Goal: Information Seeking & Learning: Learn about a topic

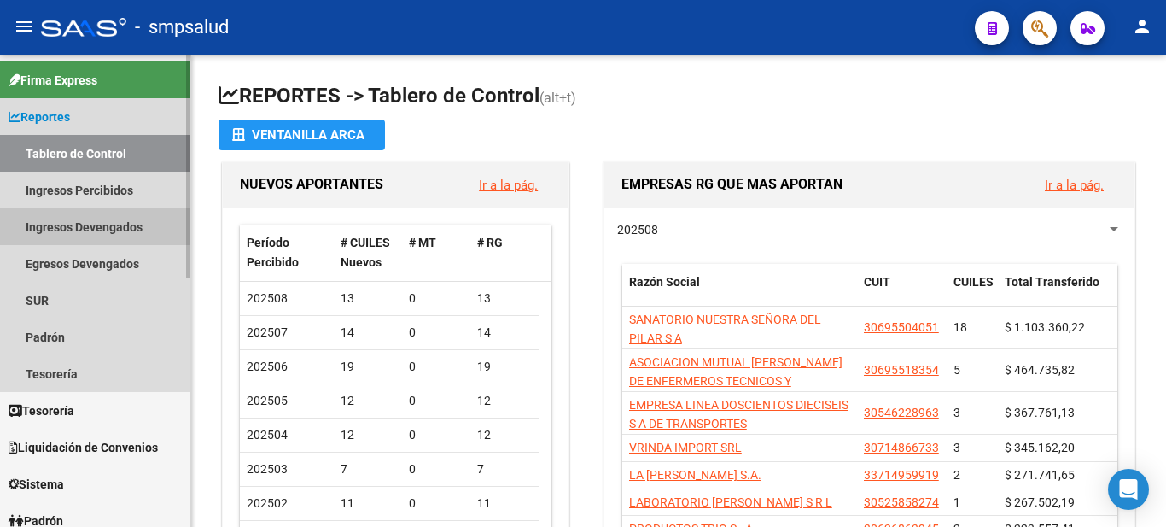
click at [50, 224] on link "Ingresos Devengados" at bounding box center [95, 226] width 190 height 37
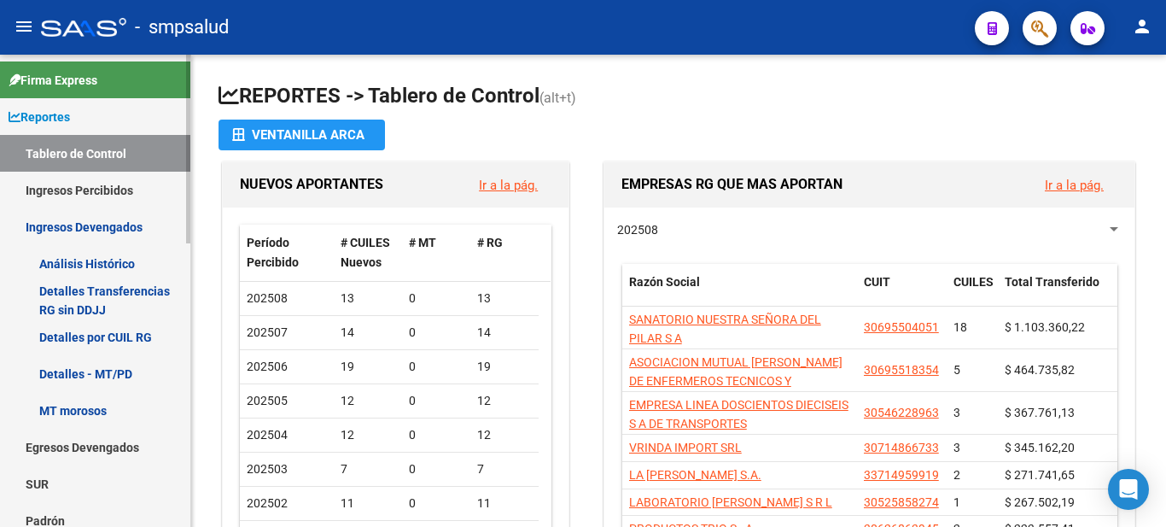
click at [107, 184] on link "Ingresos Percibidos" at bounding box center [95, 190] width 190 height 37
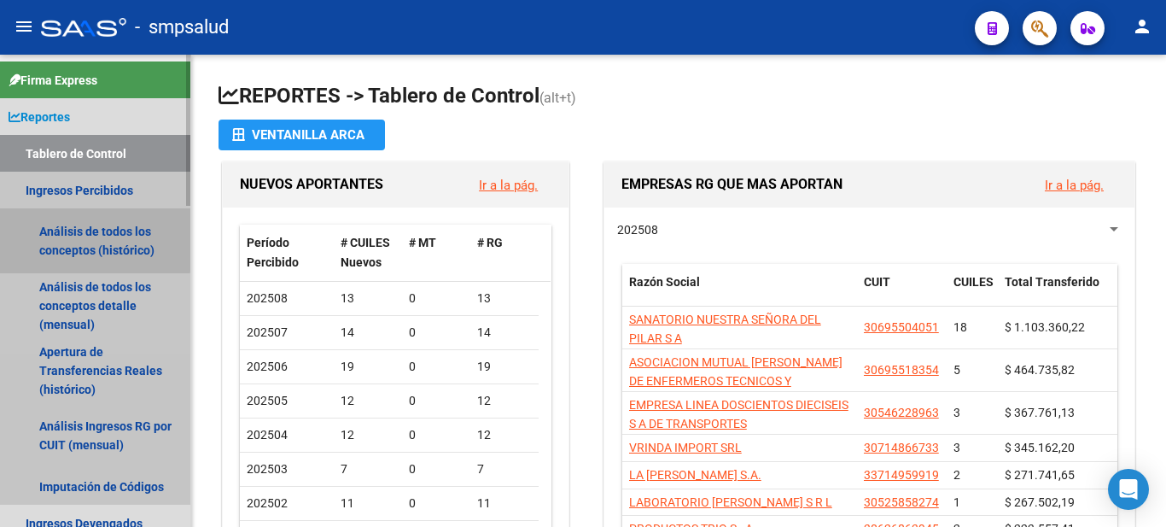
click at [66, 225] on link "Análisis de todos los conceptos (histórico)" at bounding box center [95, 240] width 190 height 65
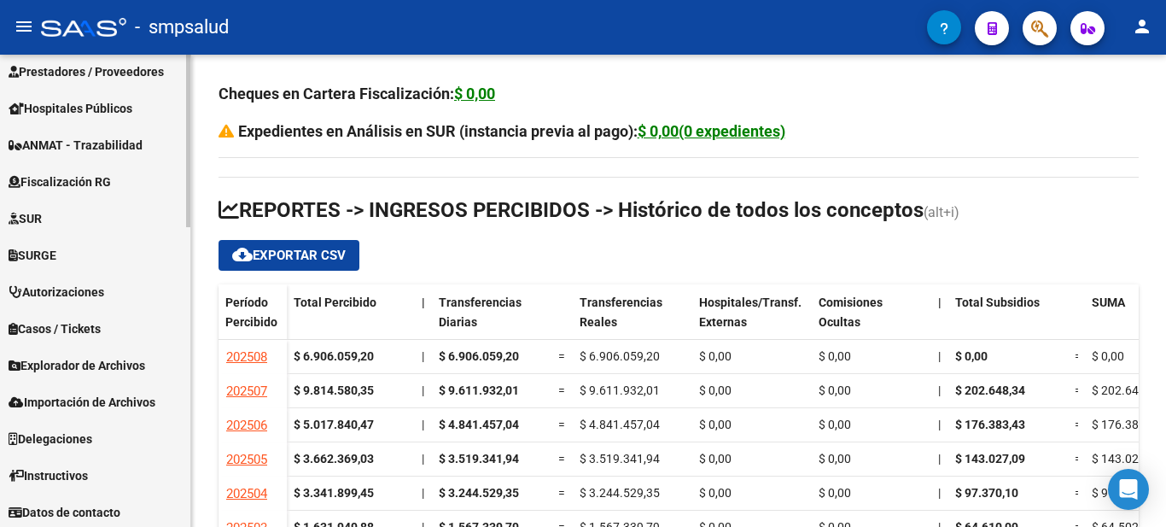
scroll to position [822, 0]
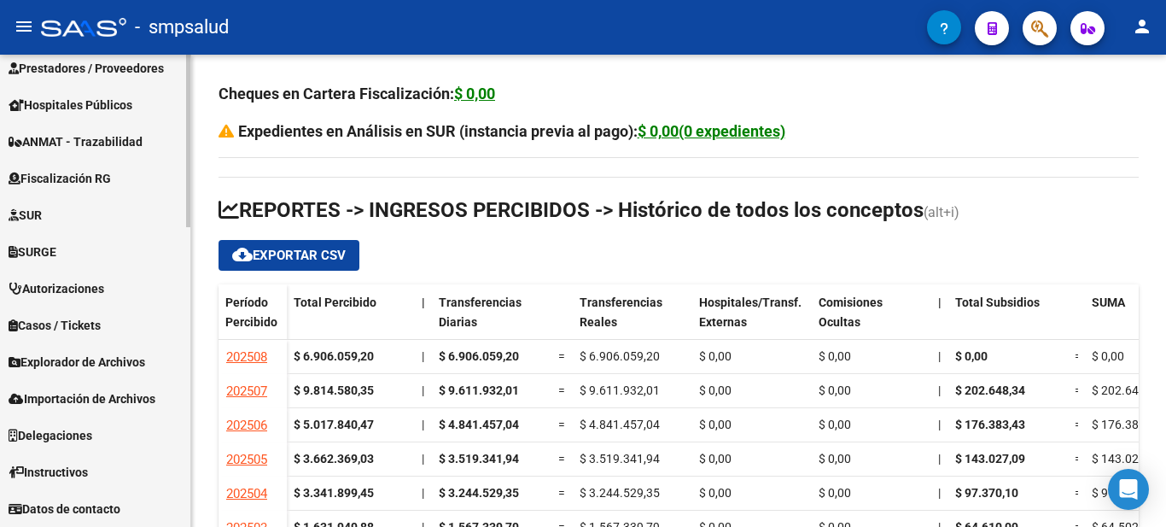
click at [61, 359] on span "Explorador de Archivos" at bounding box center [77, 362] width 137 height 19
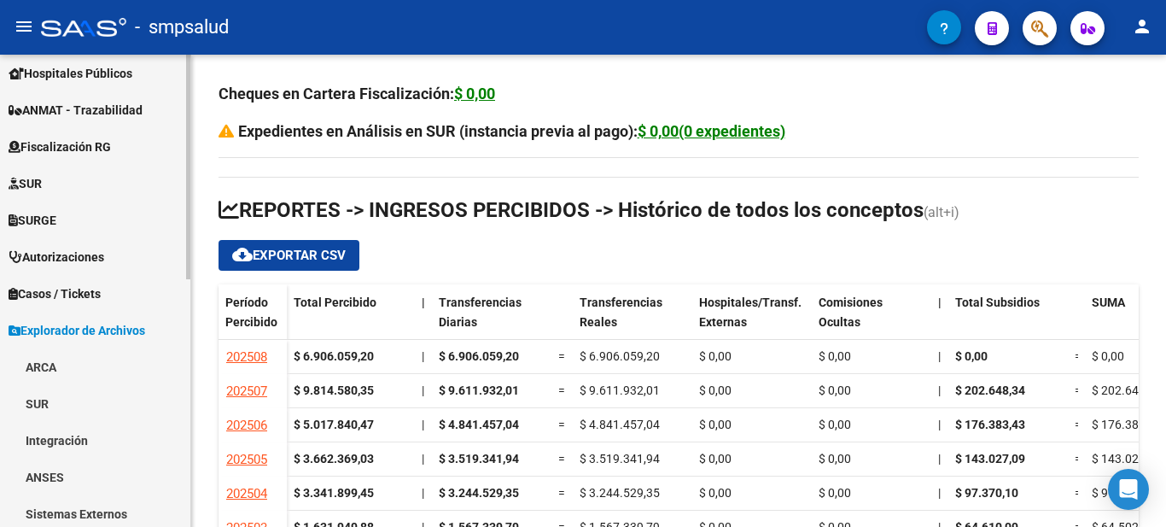
scroll to position [269, 0]
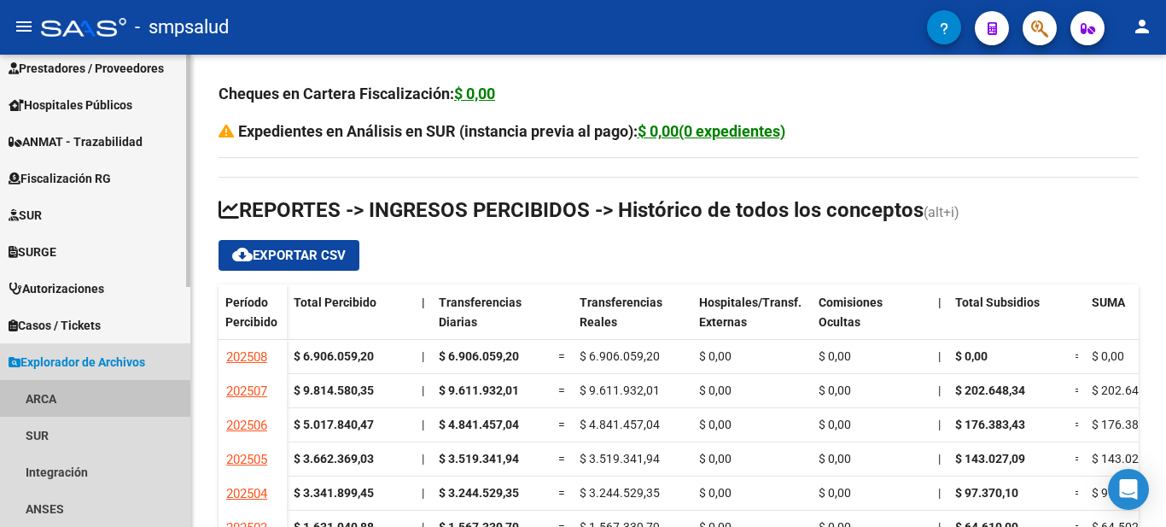
click at [55, 394] on link "ARCA" at bounding box center [95, 398] width 190 height 37
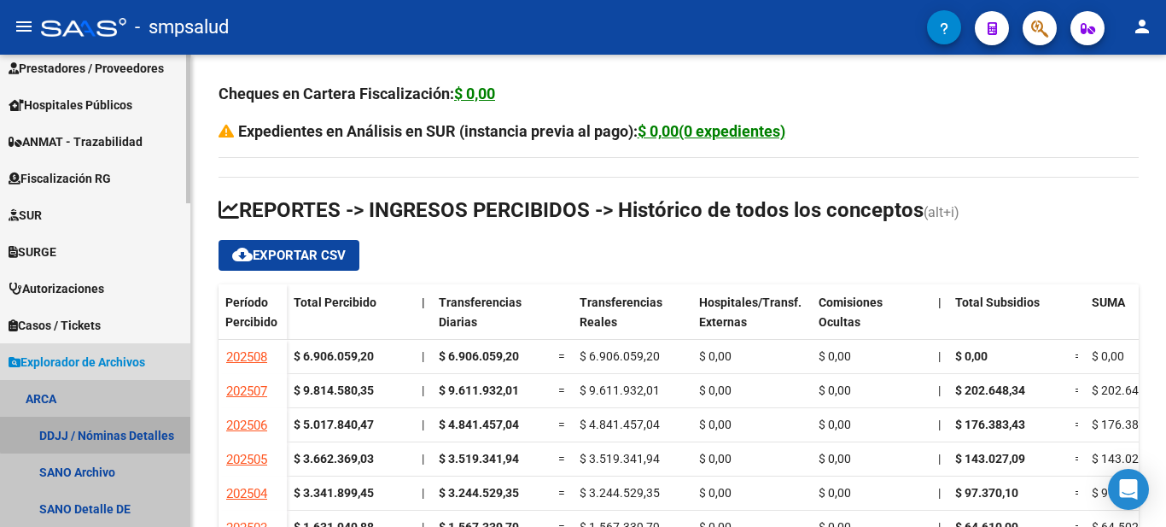
click at [96, 434] on link "DDJJ / Nóminas Detalles" at bounding box center [95, 435] width 190 height 37
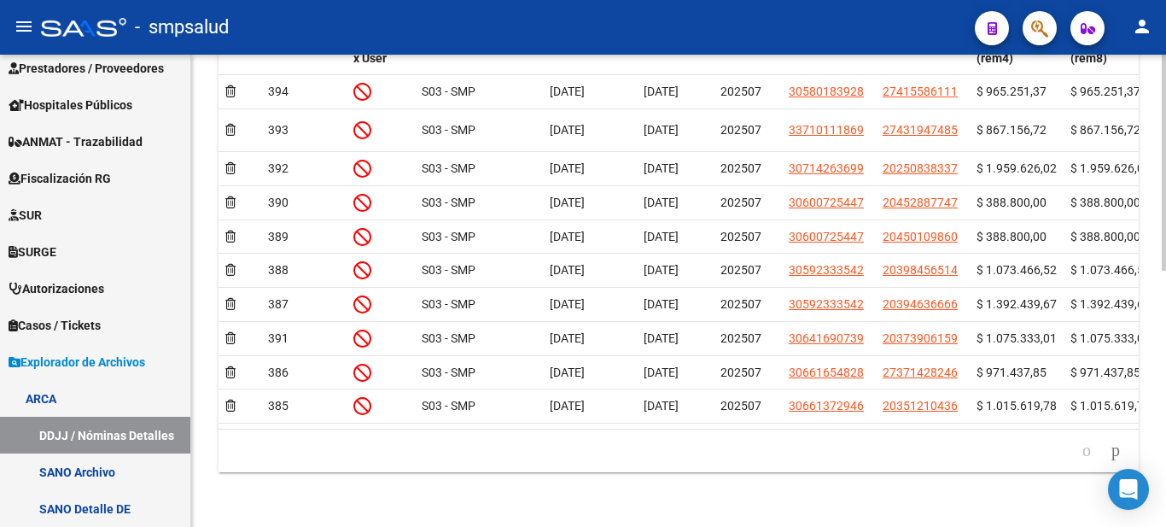
scroll to position [557, 0]
click at [1106, 407] on div "Instructivo ARCA Lectura DDJJ / Nominas - Diseño archivo DDJJ / Nominas Ir al i…" at bounding box center [680, 53] width 979 height 948
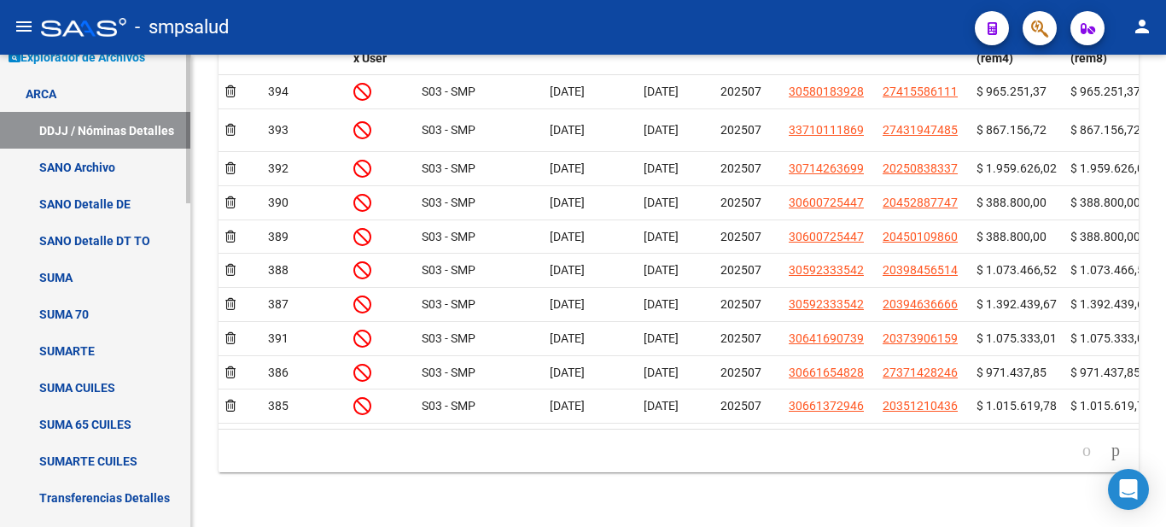
scroll to position [0, 0]
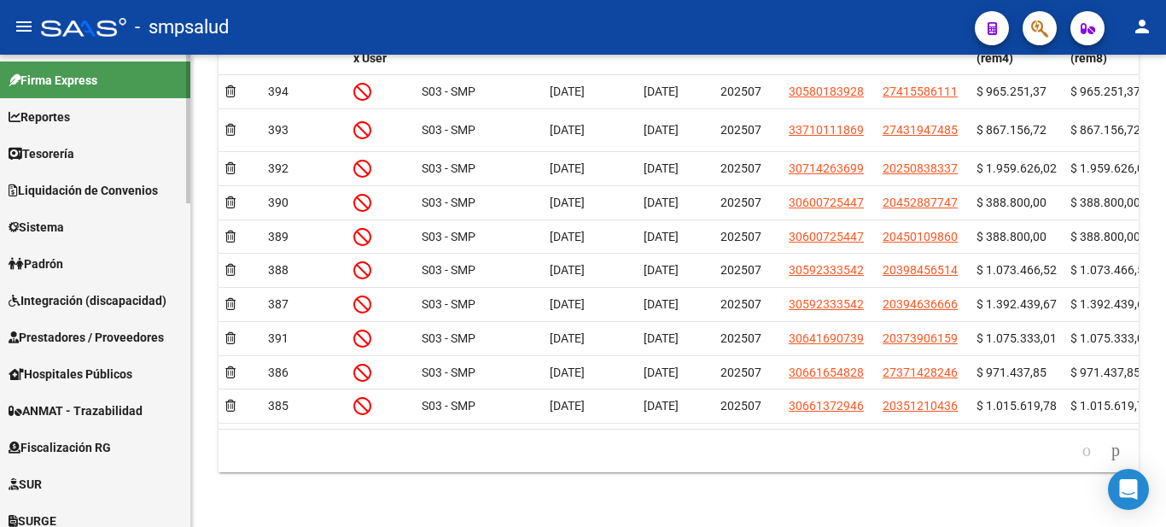
click at [256, 60] on mat-sidenav-container "Firma Express Reportes Tablero de Control Ingresos Percibidos Análisis de todos…" at bounding box center [583, 291] width 1166 height 472
click at [61, 112] on span "Reportes" at bounding box center [39, 117] width 61 height 19
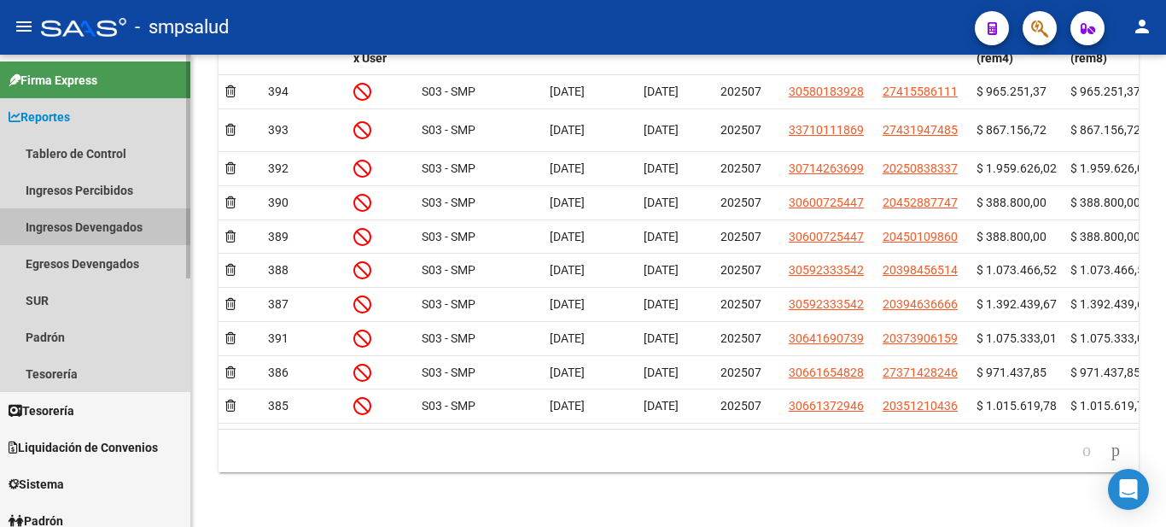
click at [89, 225] on link "Ingresos Devengados" at bounding box center [95, 226] width 190 height 37
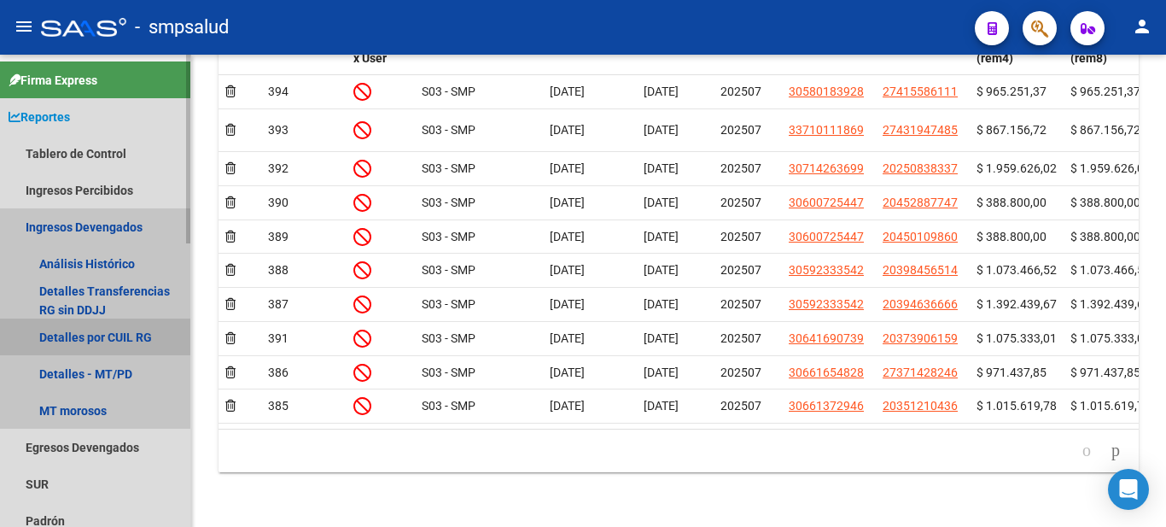
click at [89, 341] on link "Detalles por CUIL RG" at bounding box center [95, 336] width 190 height 37
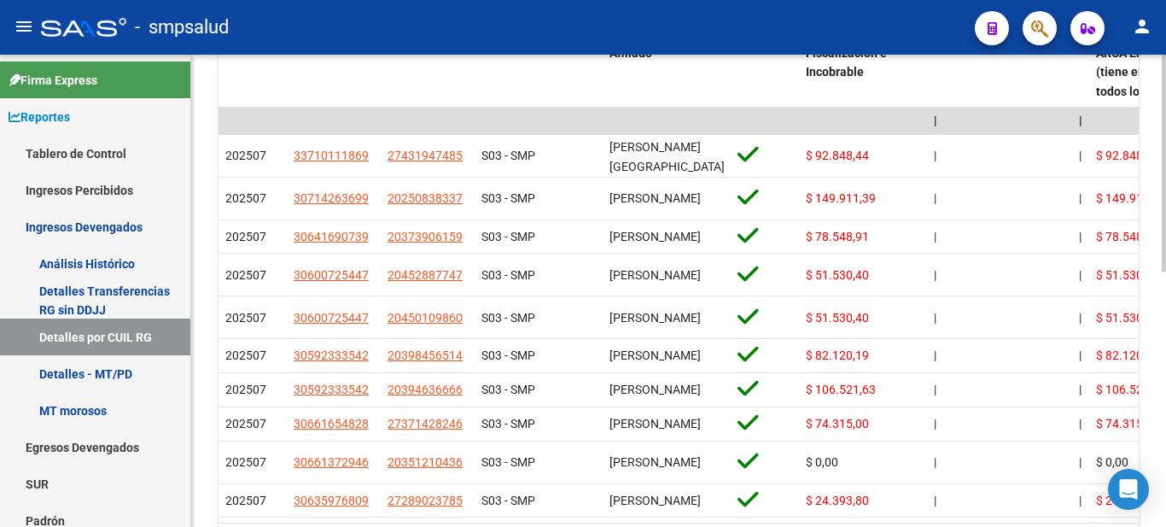
click at [1130, 326] on div "REPORTES -> DEVENGADO -> Detalles por CUIL Régimen General cloud_download Expor…" at bounding box center [680, 136] width 979 height 969
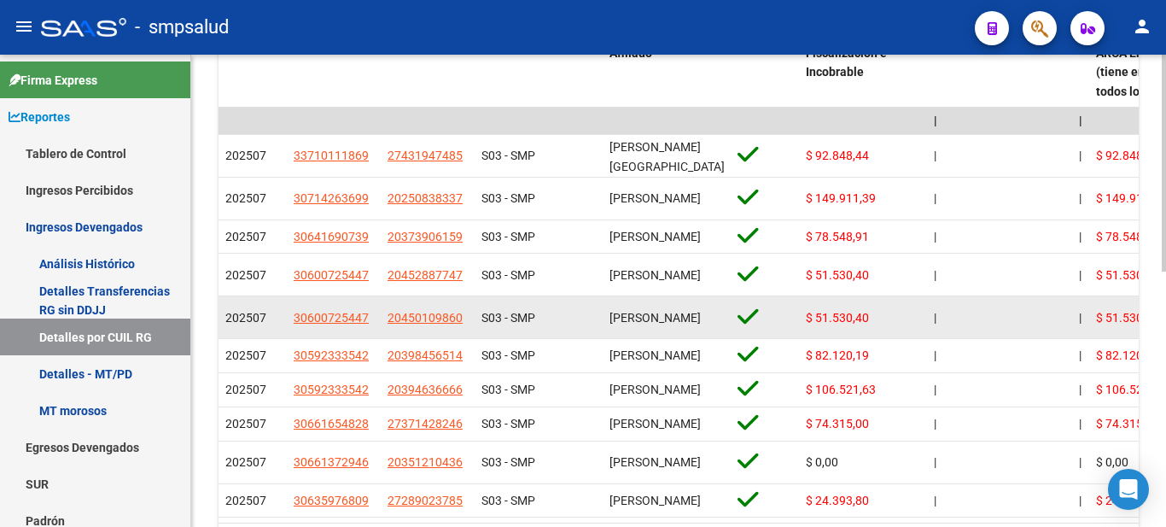
scroll to position [406, 0]
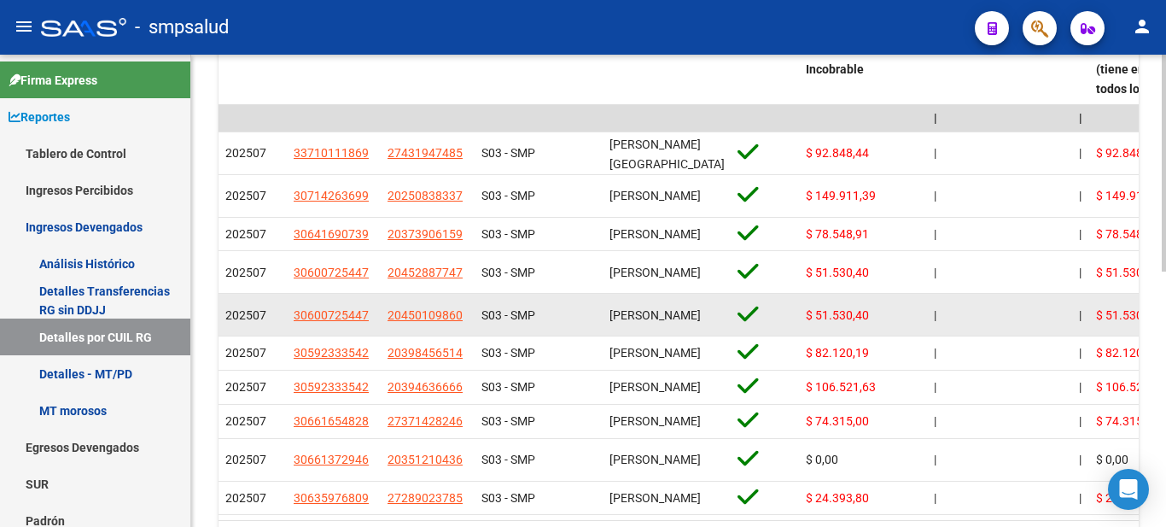
click at [1128, 322] on span "$ 51.530,40" at bounding box center [1127, 315] width 63 height 14
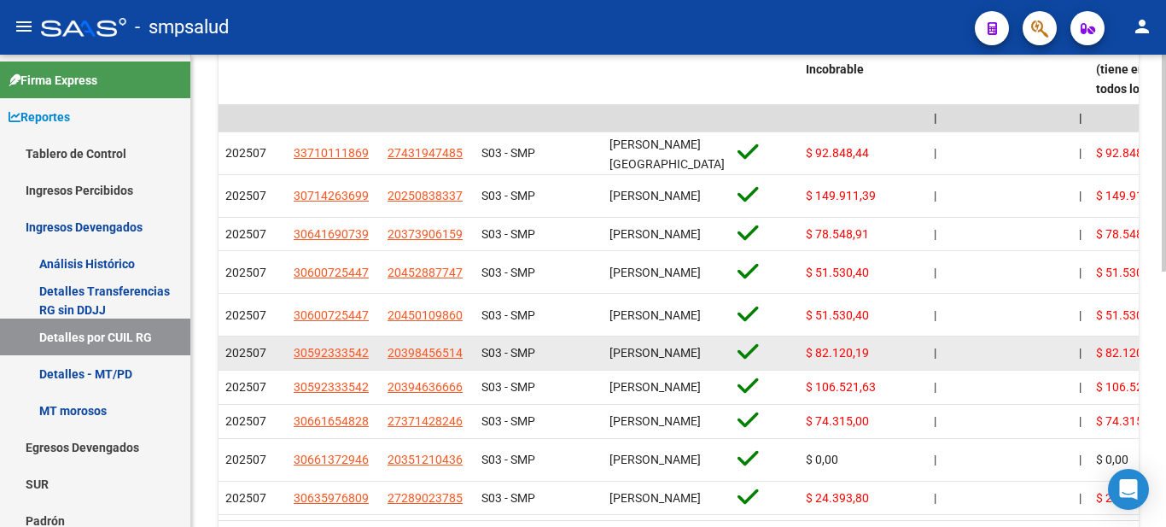
scroll to position [0, 0]
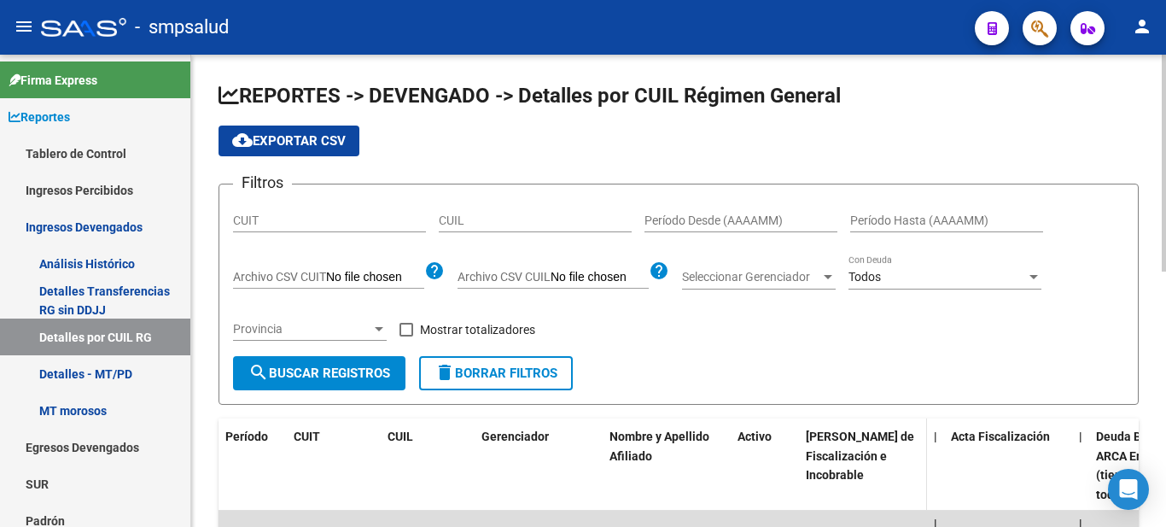
click at [849, 455] on span "[PERSON_NAME] de Fiscalización e Incobrable" at bounding box center [860, 455] width 108 height 53
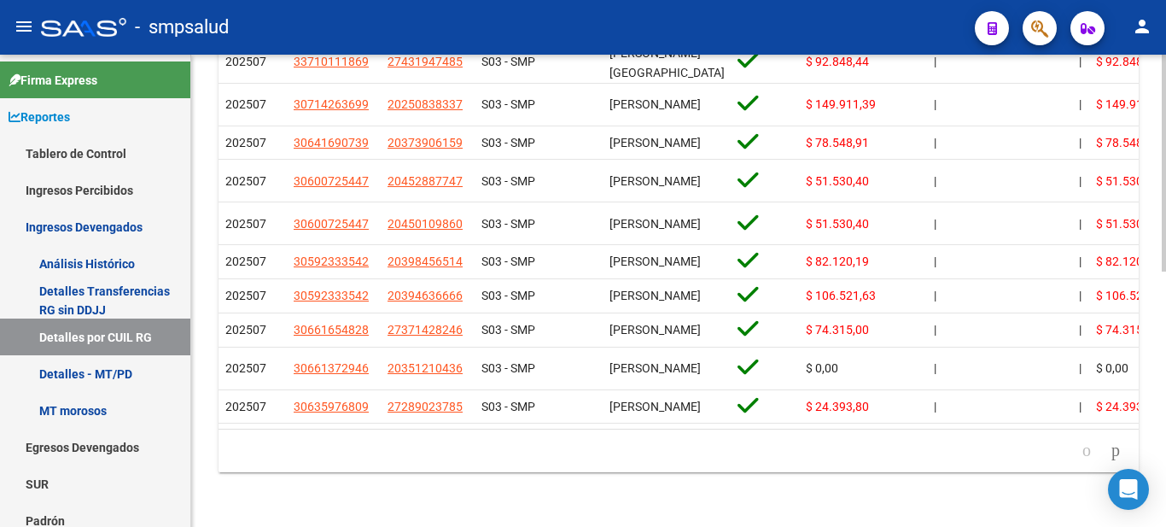
scroll to position [556, 0]
click at [1156, 433] on div "REPORTES -> DEVENGADO -> Detalles por CUIL Régimen General cloud_download Expor…" at bounding box center [680, 42] width 979 height 969
click at [195, 158] on mat-sidenav-container "Firma Express Reportes Tablero de Control Ingresos Percibidos Análisis de todos…" at bounding box center [583, 291] width 1166 height 472
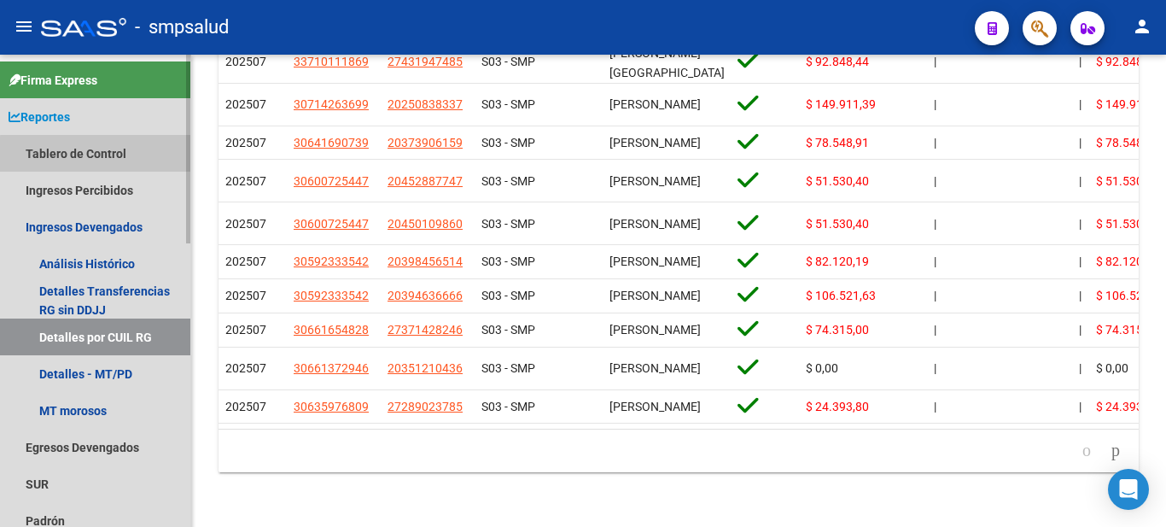
click at [114, 155] on link "Tablero de Control" at bounding box center [95, 153] width 190 height 37
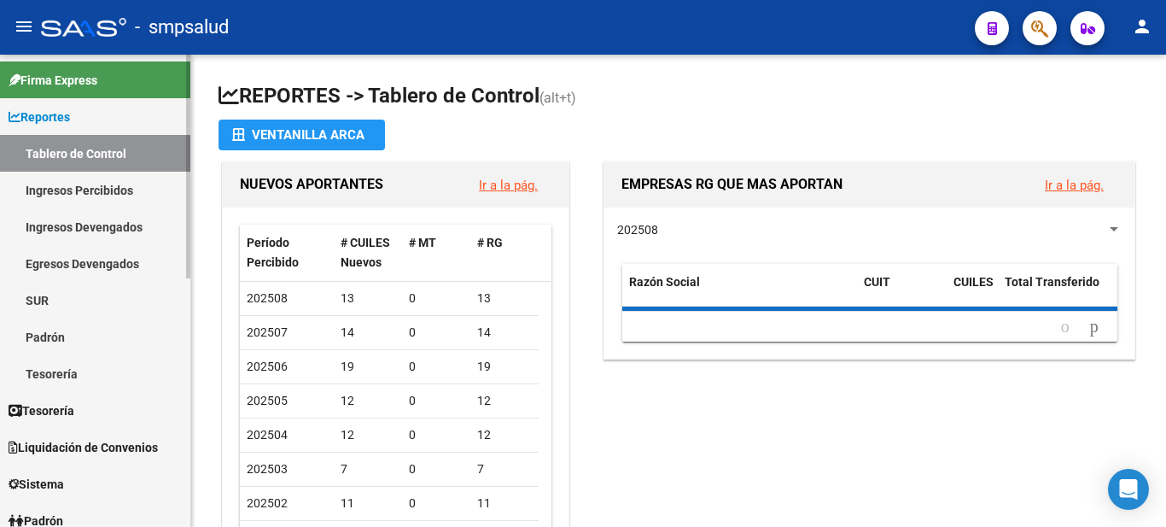
click at [114, 155] on link "Tablero de Control" at bounding box center [95, 153] width 190 height 37
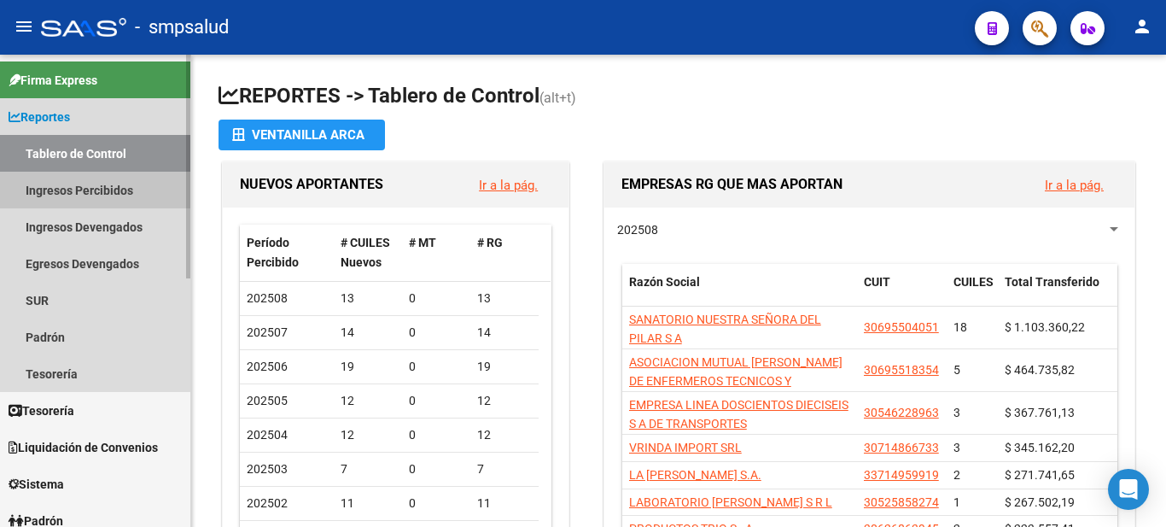
click at [92, 186] on link "Ingresos Percibidos" at bounding box center [95, 190] width 190 height 37
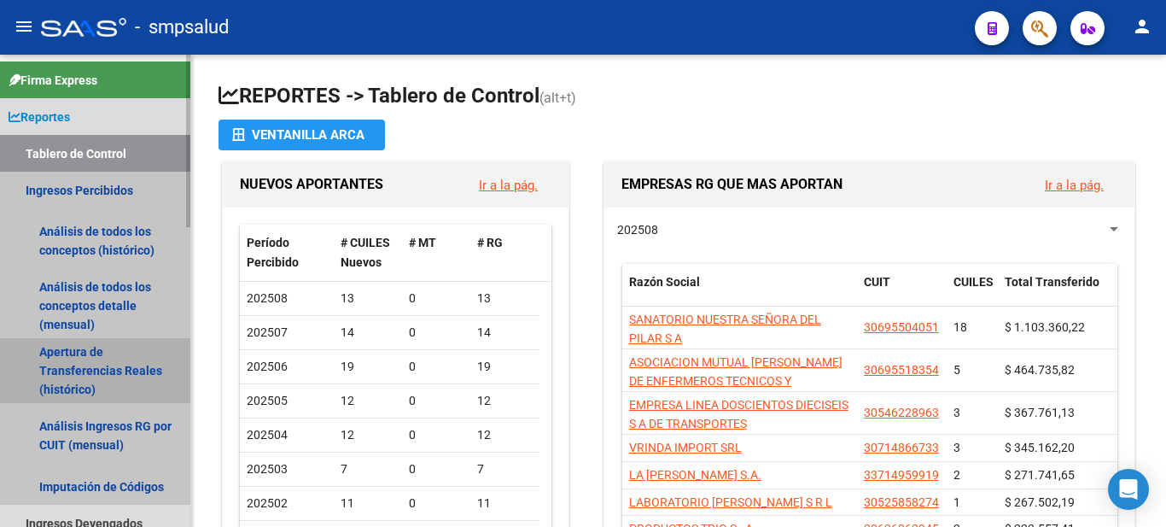
click at [83, 365] on link "Apertura de Transferencias Reales (histórico)" at bounding box center [95, 370] width 190 height 65
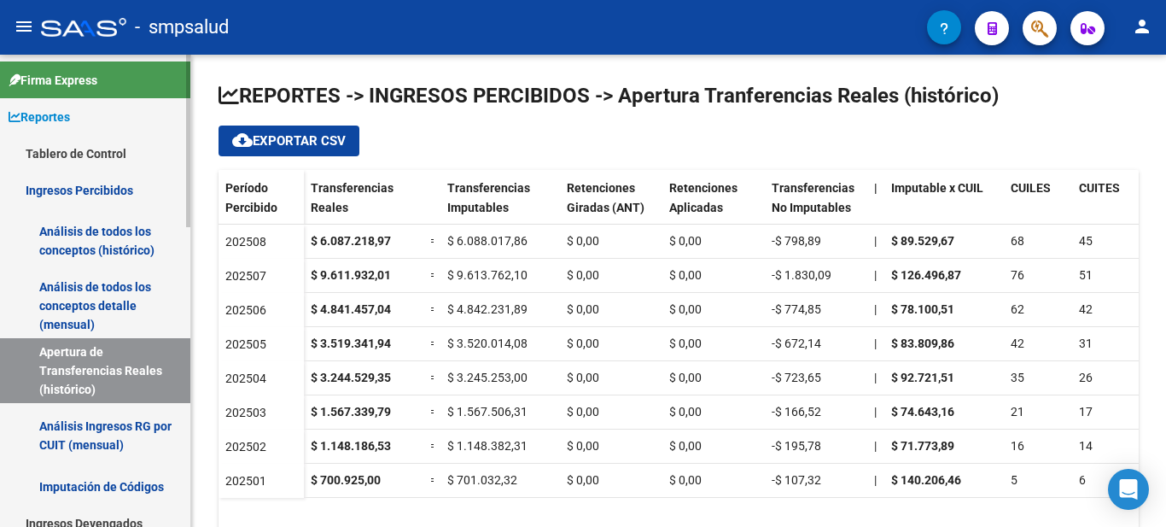
click at [120, 423] on link "Análisis Ingresos RG por CUIT (mensual)" at bounding box center [95, 435] width 190 height 65
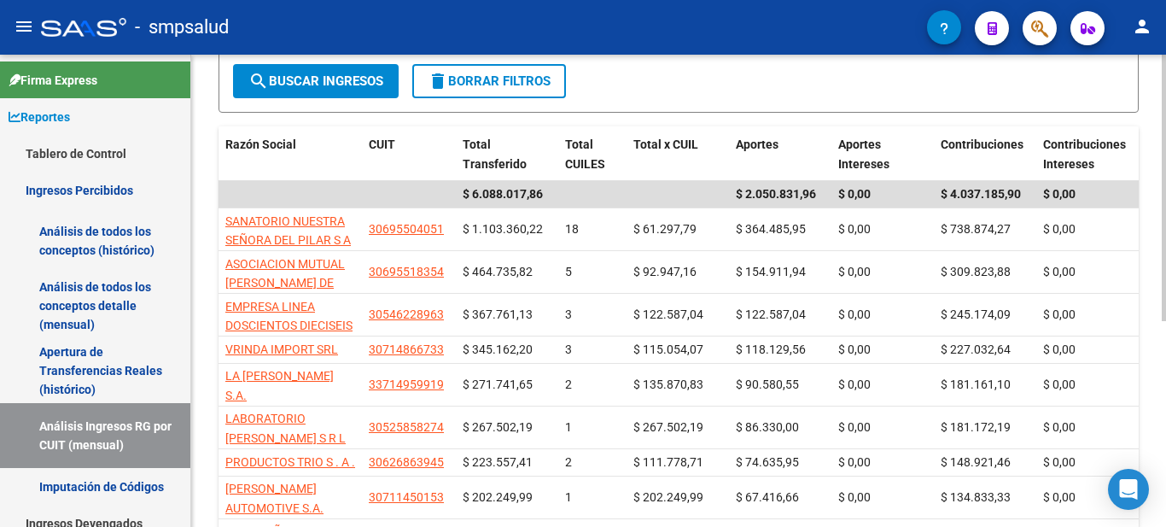
scroll to position [182, 0]
click at [1165, 268] on div at bounding box center [1164, 290] width 4 height 266
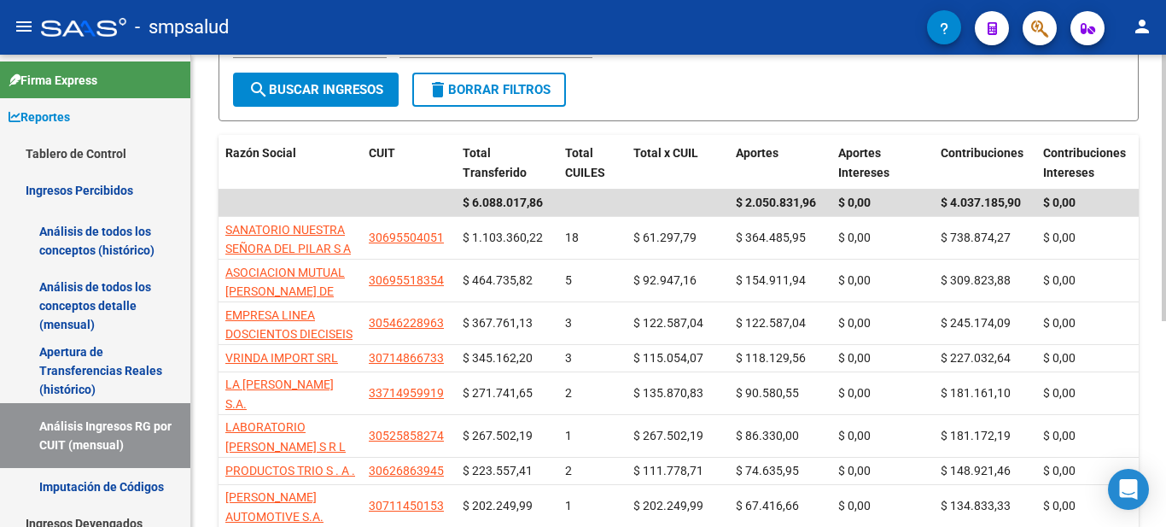
click at [1165, 266] on div at bounding box center [1164, 286] width 4 height 266
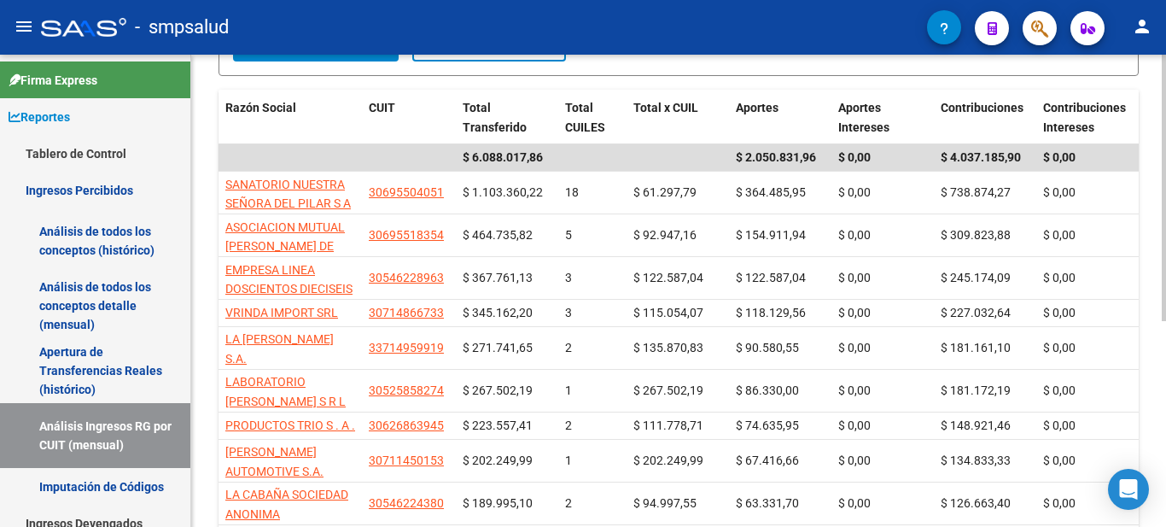
scroll to position [223, 0]
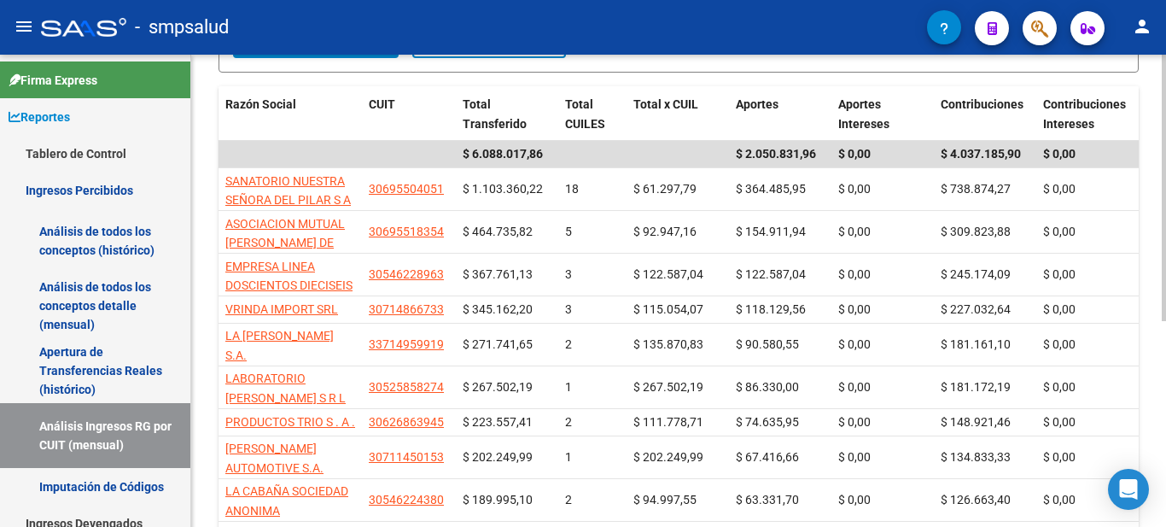
click at [1155, 261] on div "REPORTES -> INGRESOS PERCIBIDOS -> Ingresos Régimen General por CUIT cloud_down…" at bounding box center [680, 250] width 979 height 836
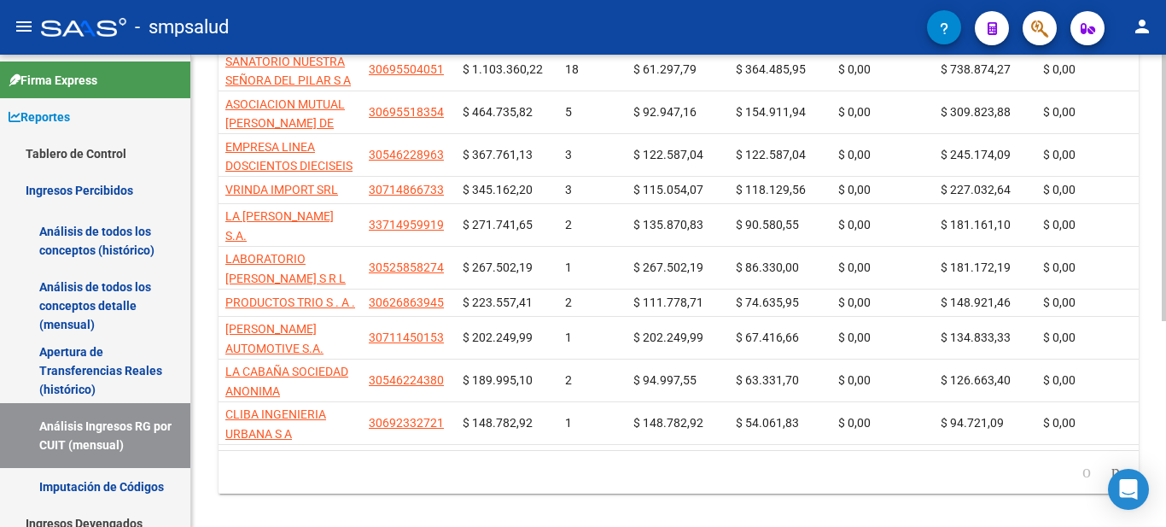
scroll to position [365, 0]
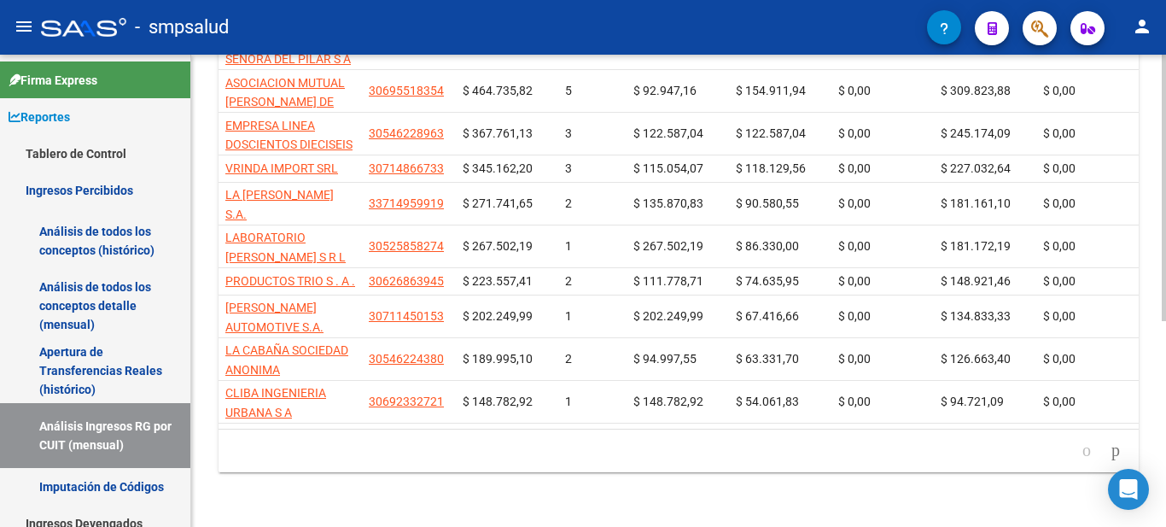
click at [1158, 348] on div "REPORTES -> INGRESOS PERCIBIDOS -> Ingresos Régimen General por CUIT cloud_down…" at bounding box center [680, 109] width 979 height 836
click at [1116, 430] on div "REPORTES -> INGRESOS PERCIBIDOS -> Ingresos Régimen General por CUIT cloud_down…" at bounding box center [680, 109] width 979 height 836
click at [1109, 458] on icon "go to next page" at bounding box center [1116, 450] width 14 height 20
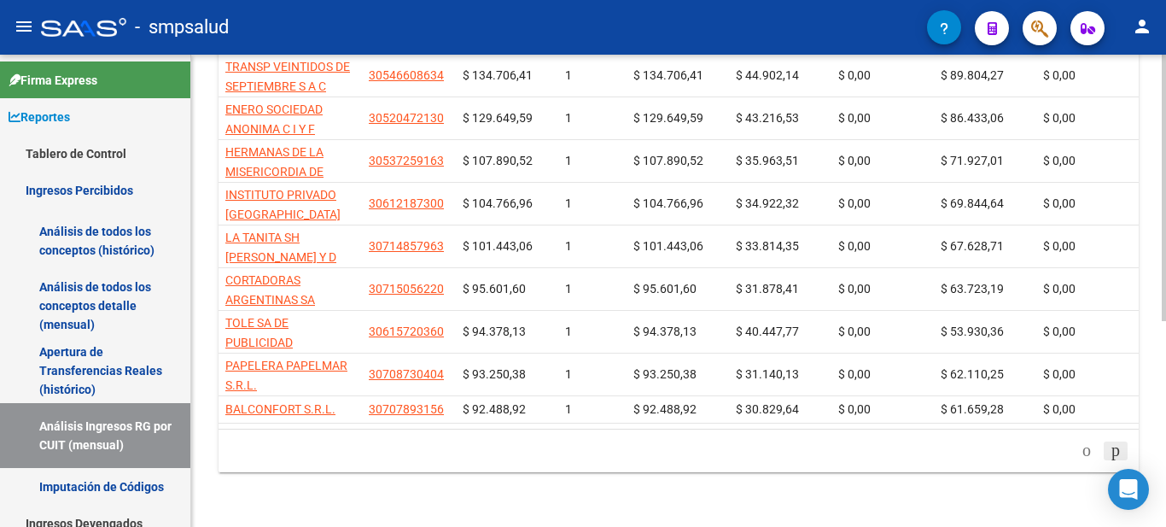
click at [1109, 458] on div "179.769.313.486.231.570.000.000.000.000.000.000.000.000.000.000.000.000.000.000…" at bounding box center [679, 450] width 920 height 43
click at [1109, 450] on icon "go to next page" at bounding box center [1116, 450] width 14 height 20
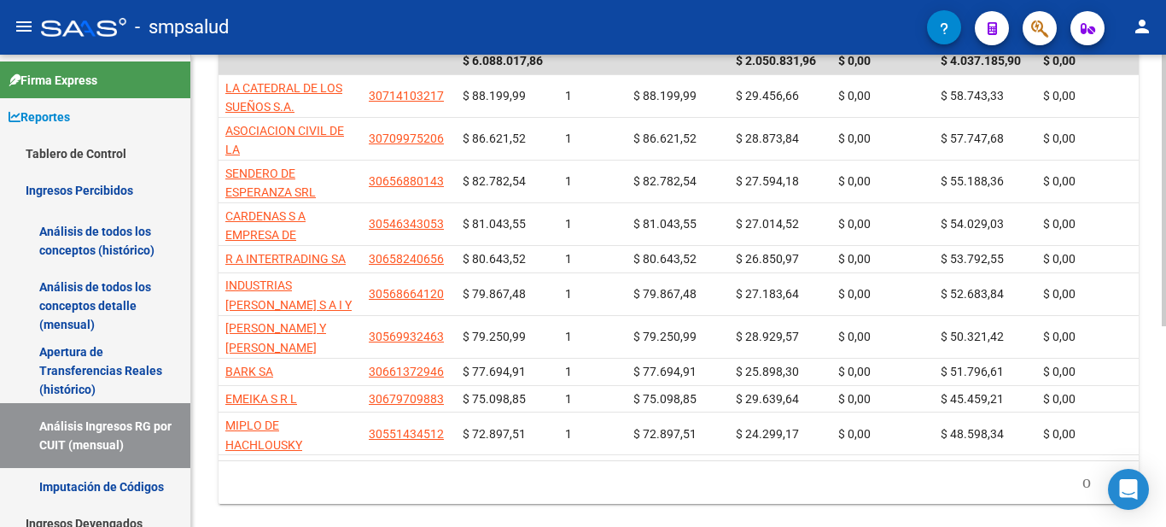
scroll to position [306, 0]
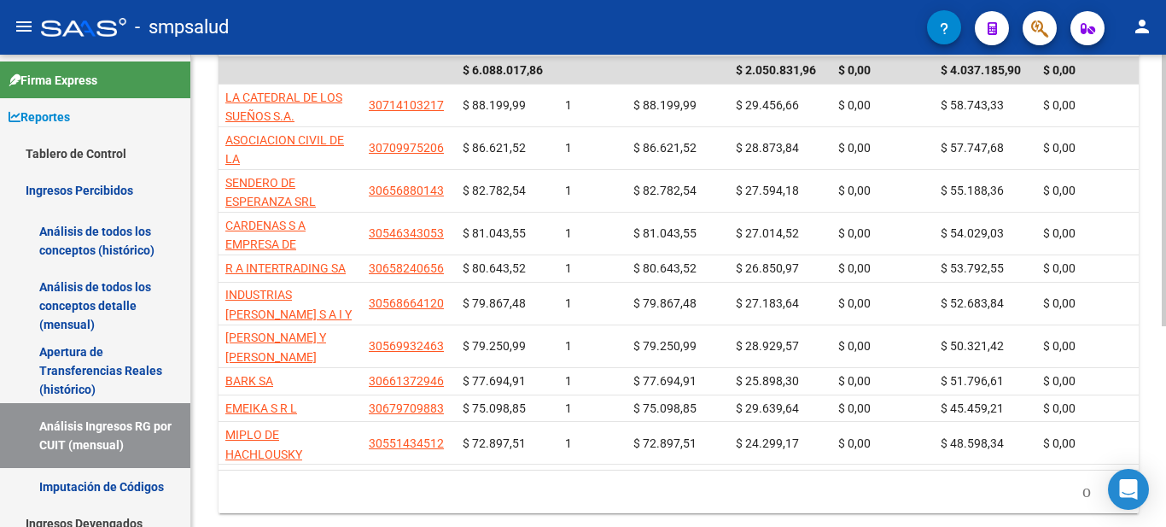
click at [1165, 408] on div at bounding box center [1164, 366] width 4 height 271
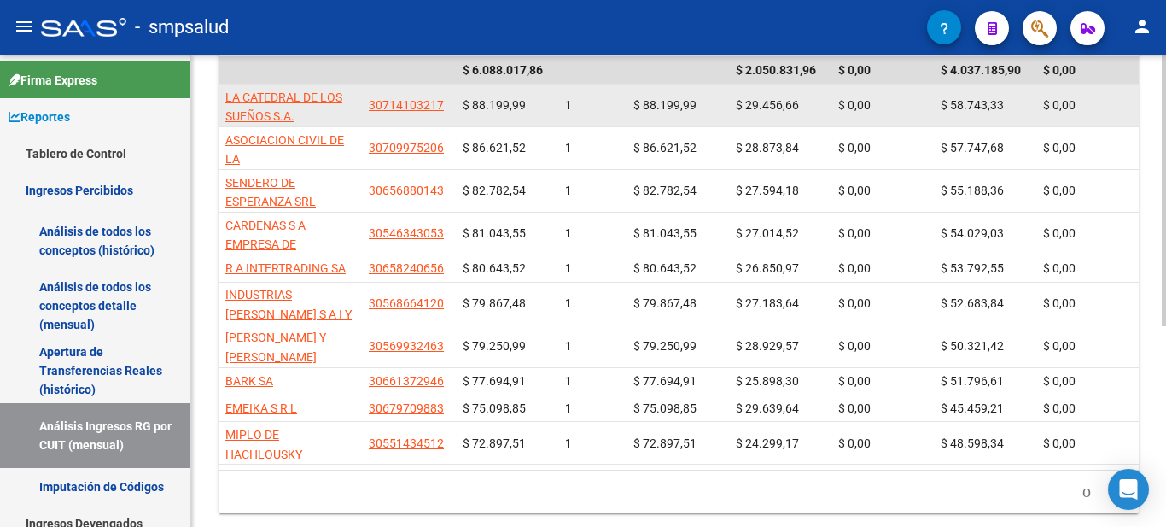
click at [483, 114] on div "$ 88.199,99" at bounding box center [507, 106] width 89 height 20
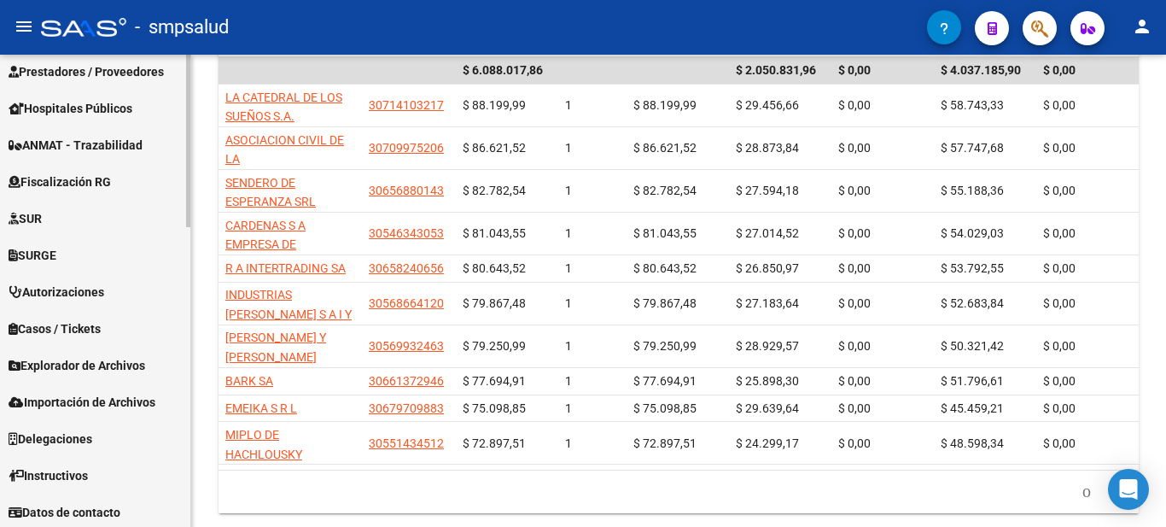
scroll to position [822, 0]
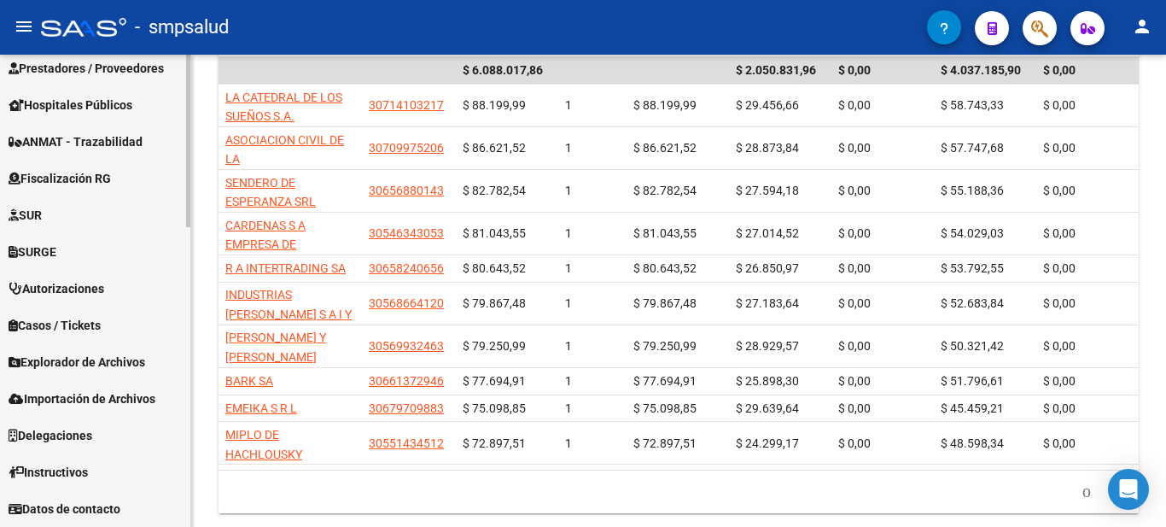
click at [38, 361] on span "Explorador de Archivos" at bounding box center [77, 362] width 137 height 19
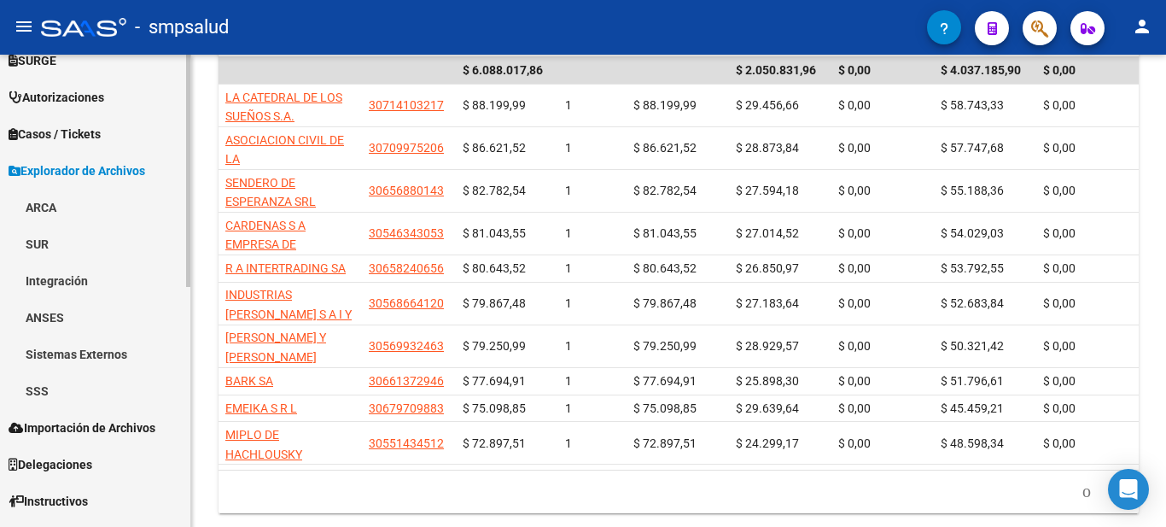
scroll to position [462, 0]
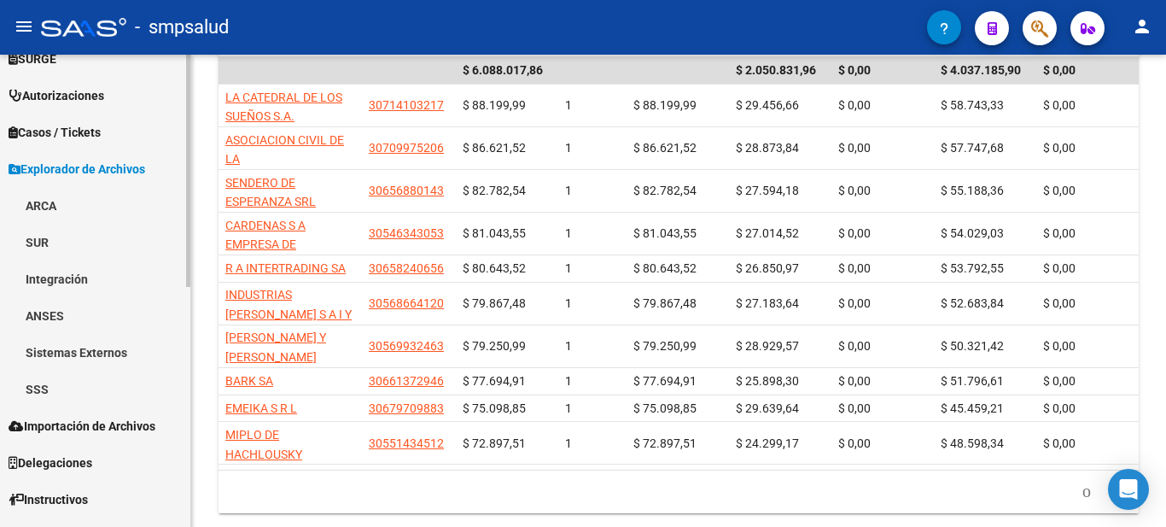
click at [187, 305] on div at bounding box center [188, 398] width 4 height 232
click at [54, 209] on link "ARCA" at bounding box center [95, 205] width 190 height 37
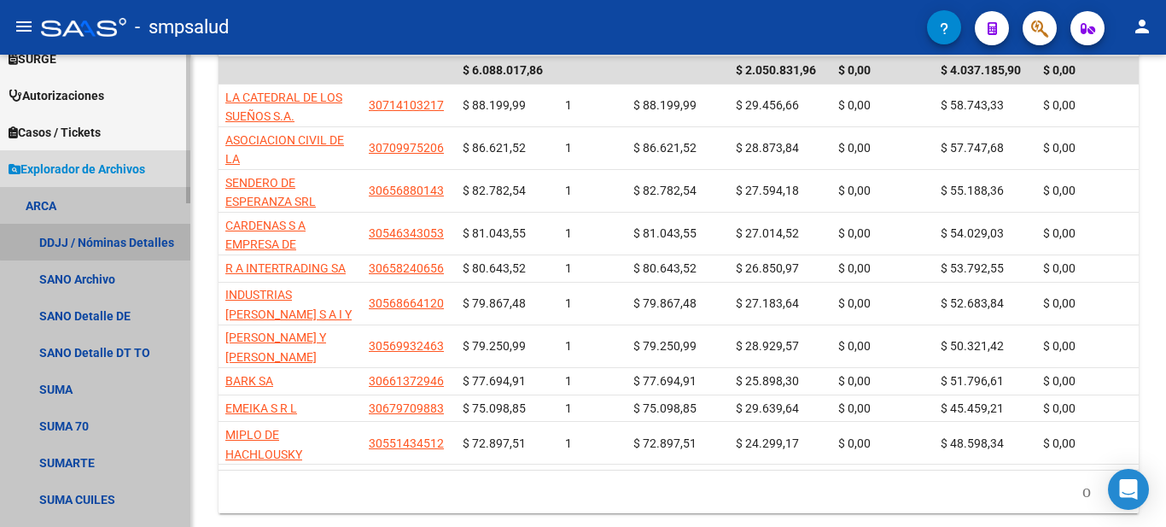
click at [109, 241] on link "DDJJ / Nóminas Detalles" at bounding box center [95, 242] width 190 height 37
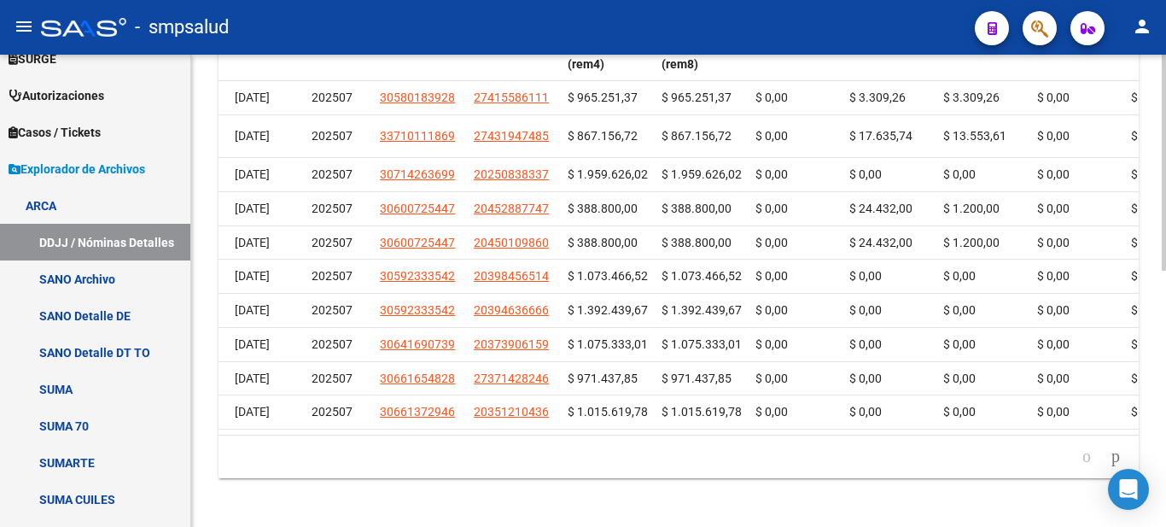
scroll to position [477, 0]
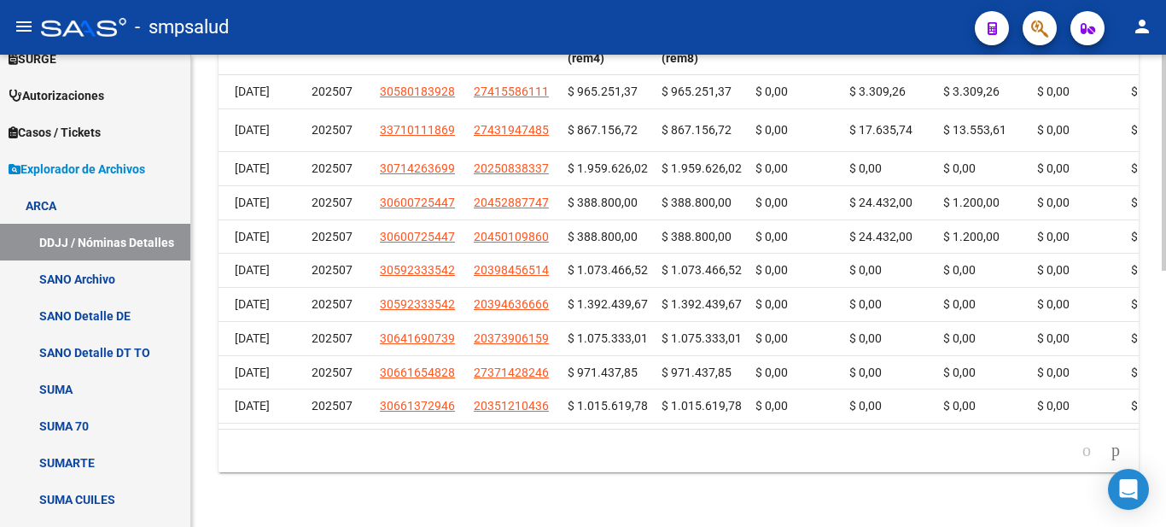
click at [1164, 311] on div at bounding box center [1164, 419] width 4 height 216
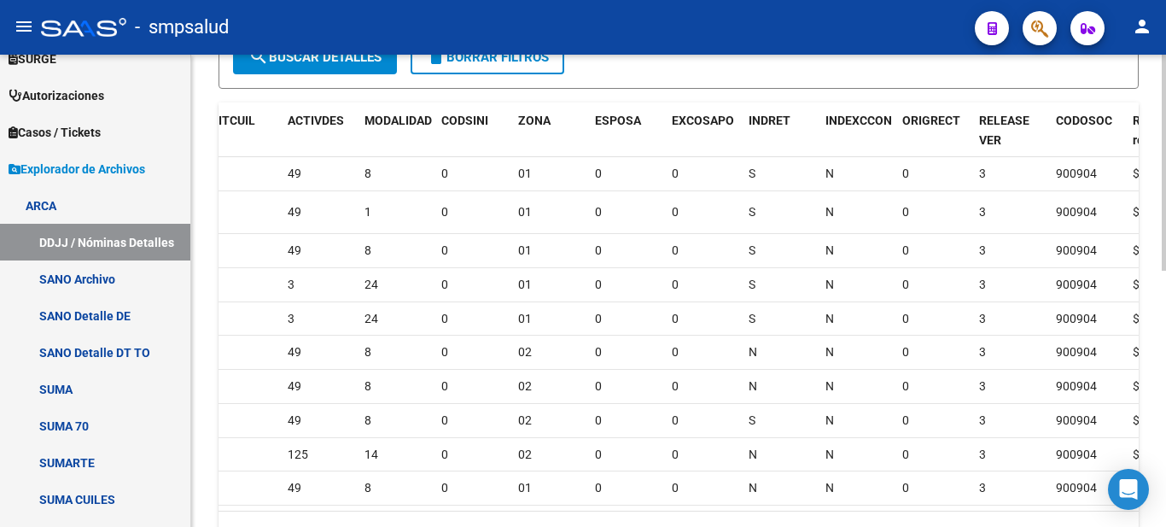
scroll to position [389, 0]
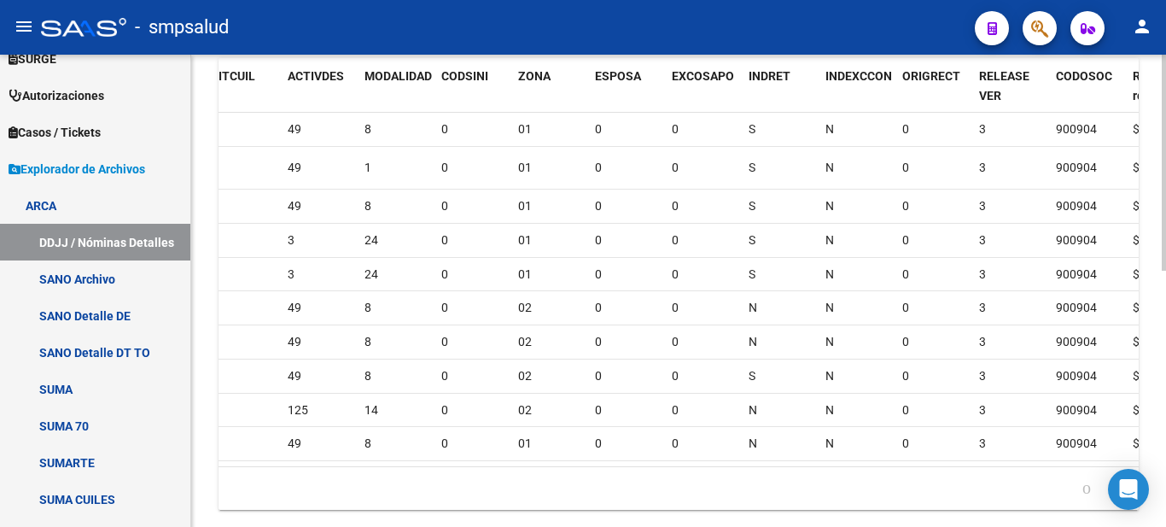
click at [1165, 405] on div at bounding box center [1164, 399] width 4 height 216
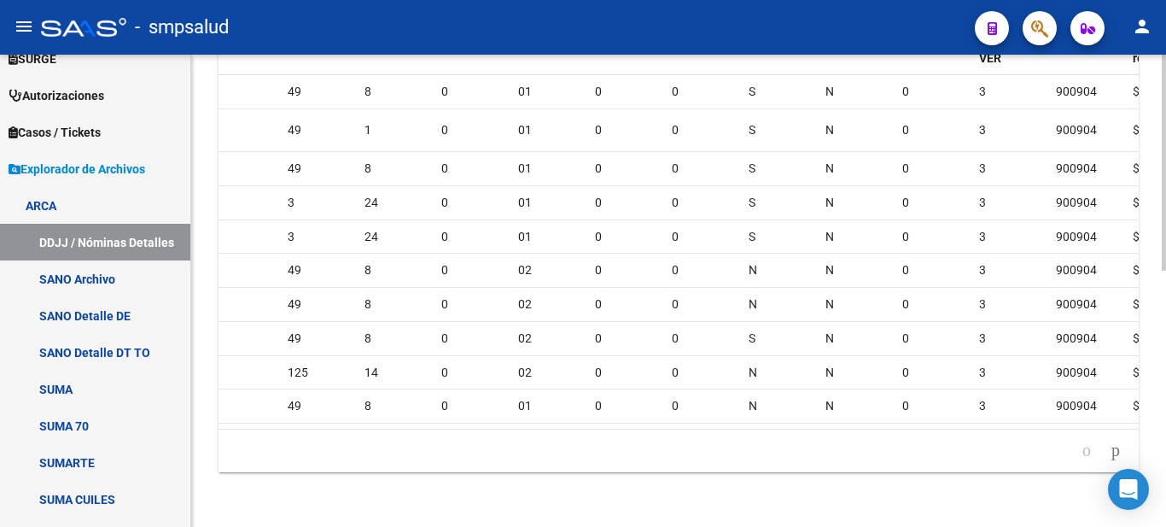
scroll to position [520, 0]
click at [1164, 409] on div at bounding box center [1164, 419] width 4 height 216
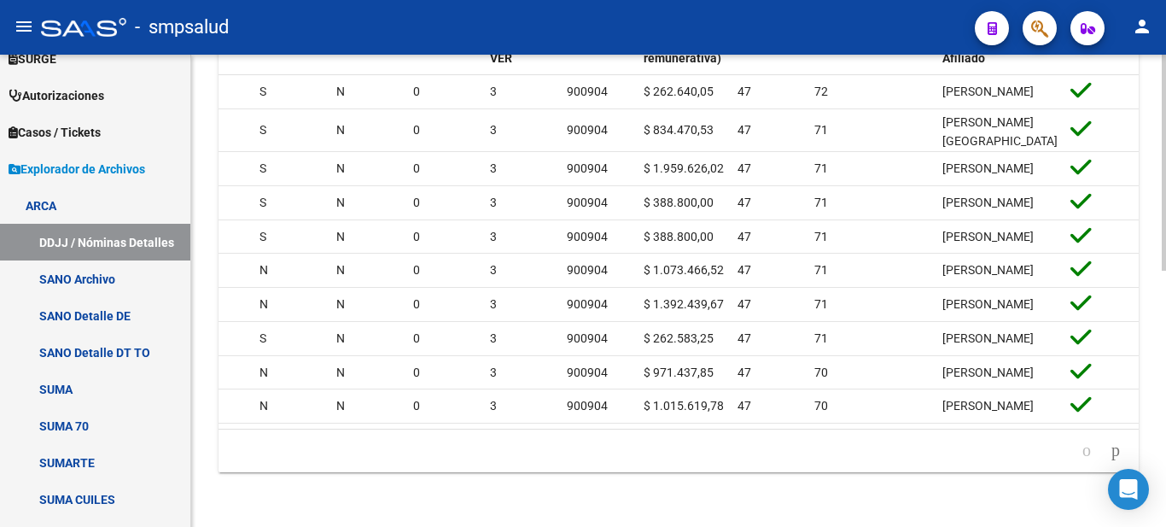
scroll to position [0, 2223]
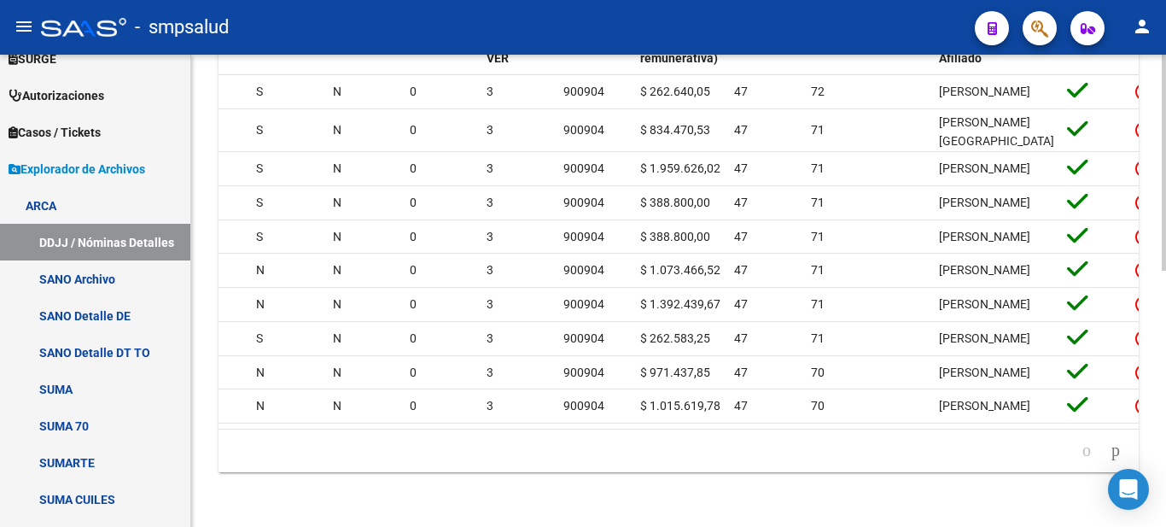
click at [1164, 445] on div at bounding box center [1164, 419] width 4 height 216
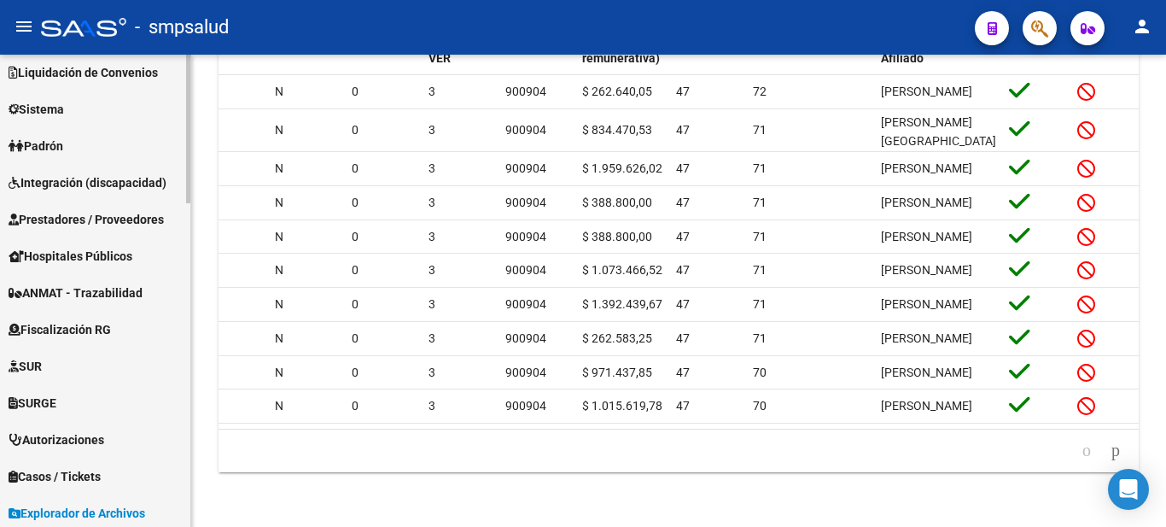
scroll to position [0, 0]
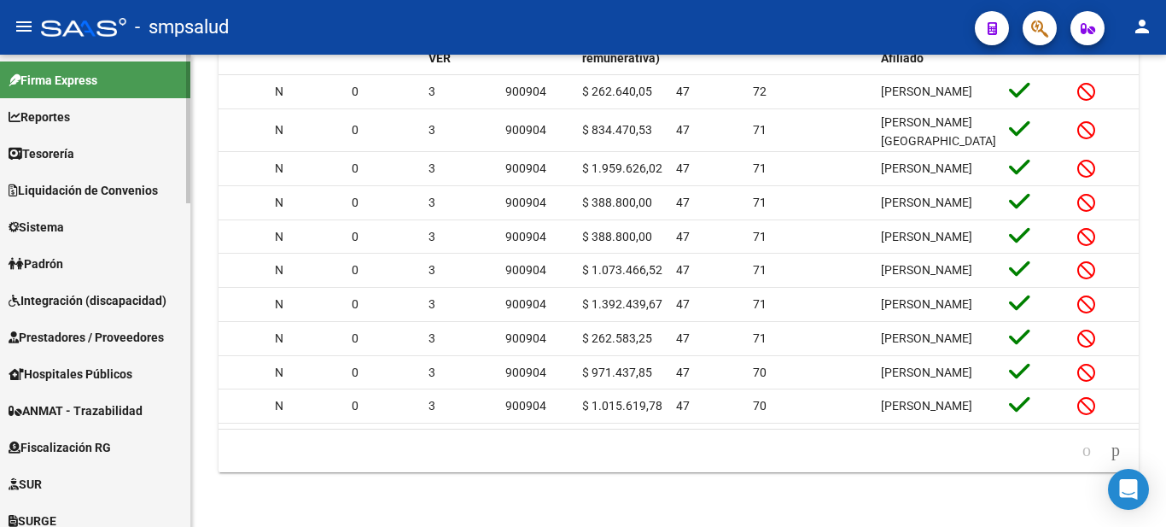
click at [63, 254] on span "Padrón" at bounding box center [36, 263] width 55 height 19
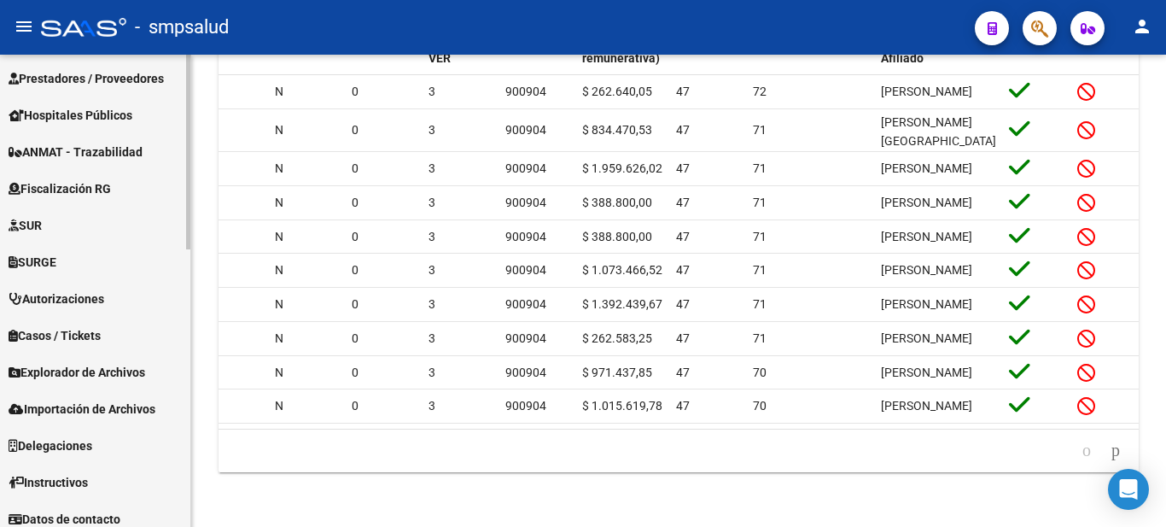
scroll to position [673, 0]
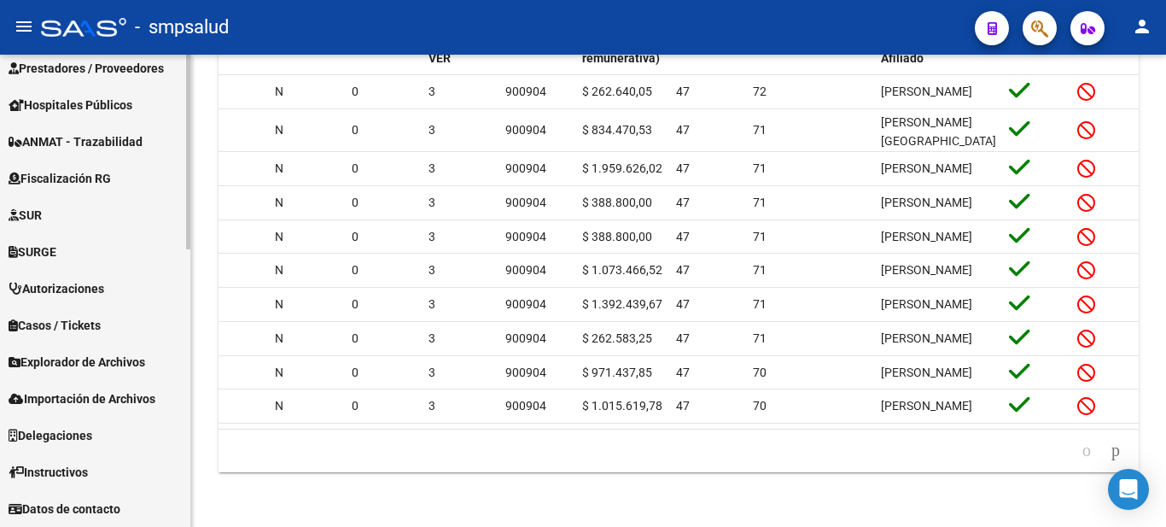
click at [125, 526] on html "menu - smpsalud person Firma Express Reportes Tablero de Control Ingresos Perci…" at bounding box center [583, 263] width 1166 height 527
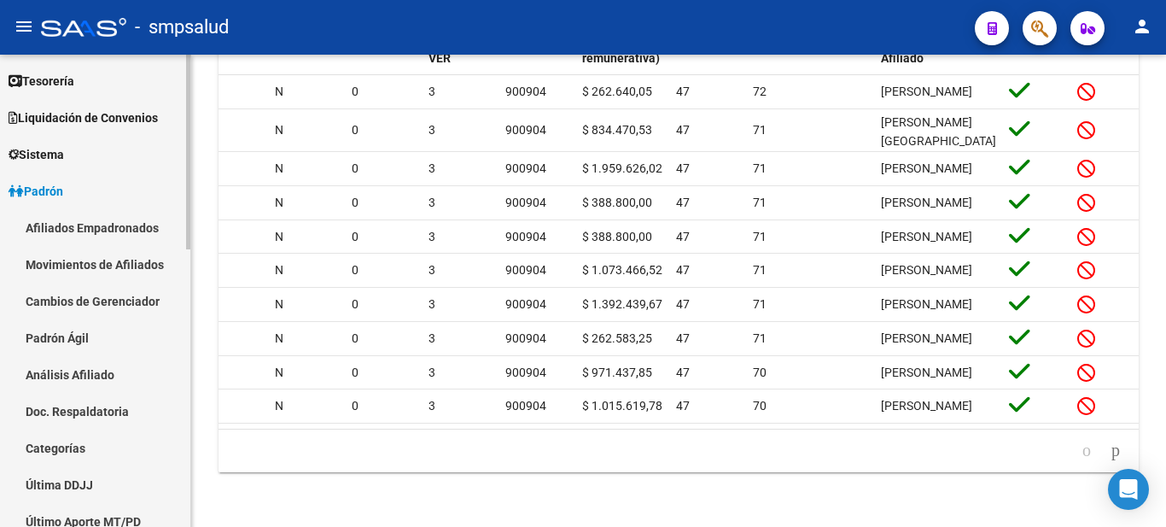
scroll to position [0, 0]
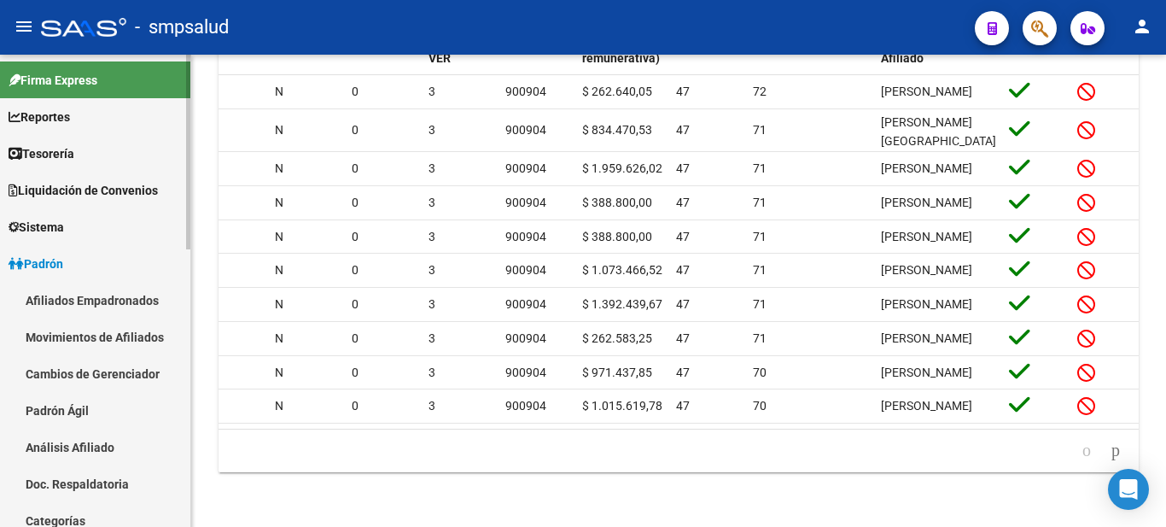
click at [199, 73] on mat-sidenav-container "Firma Express Reportes Tablero de Control Ingresos Percibidos Análisis de todos…" at bounding box center [583, 291] width 1166 height 472
click at [40, 111] on span "Reportes" at bounding box center [39, 117] width 61 height 19
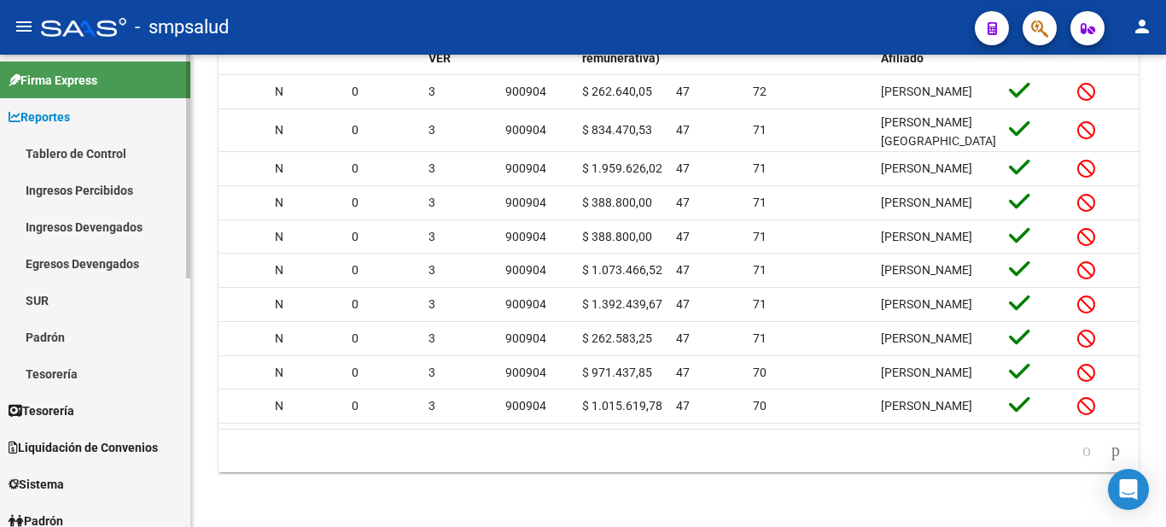
click at [56, 338] on link "Padrón" at bounding box center [95, 336] width 190 height 37
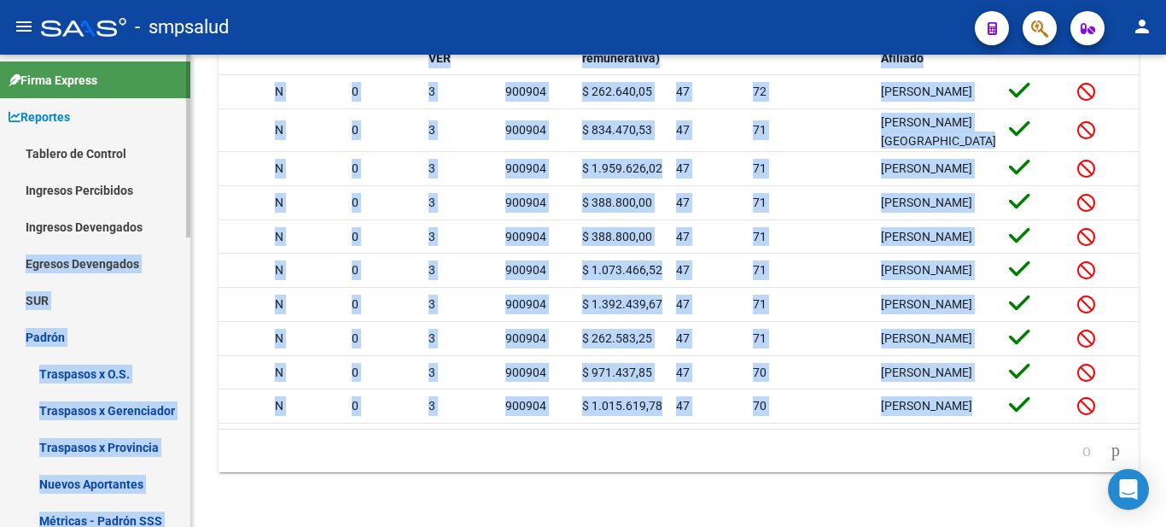
drag, startPoint x: 191, startPoint y: 216, endPoint x: 181, endPoint y: 231, distance: 17.8
click at [181, 231] on mat-sidenav-container "Firma Express Reportes Tablero de Control Ingresos Percibidos Análisis de todos…" at bounding box center [583, 291] width 1166 height 472
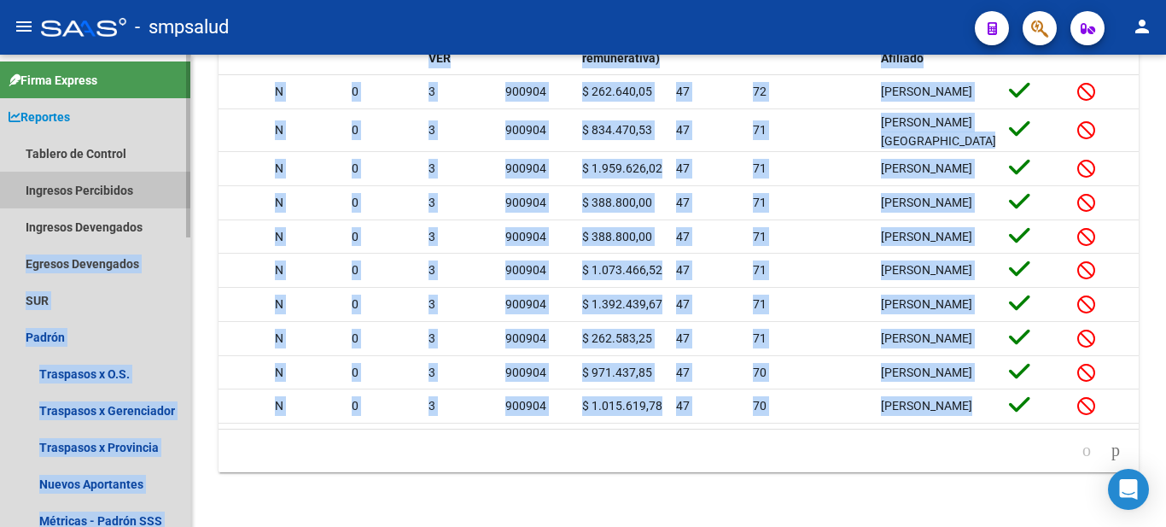
click at [179, 179] on link "Ingresos Percibidos" at bounding box center [95, 190] width 190 height 37
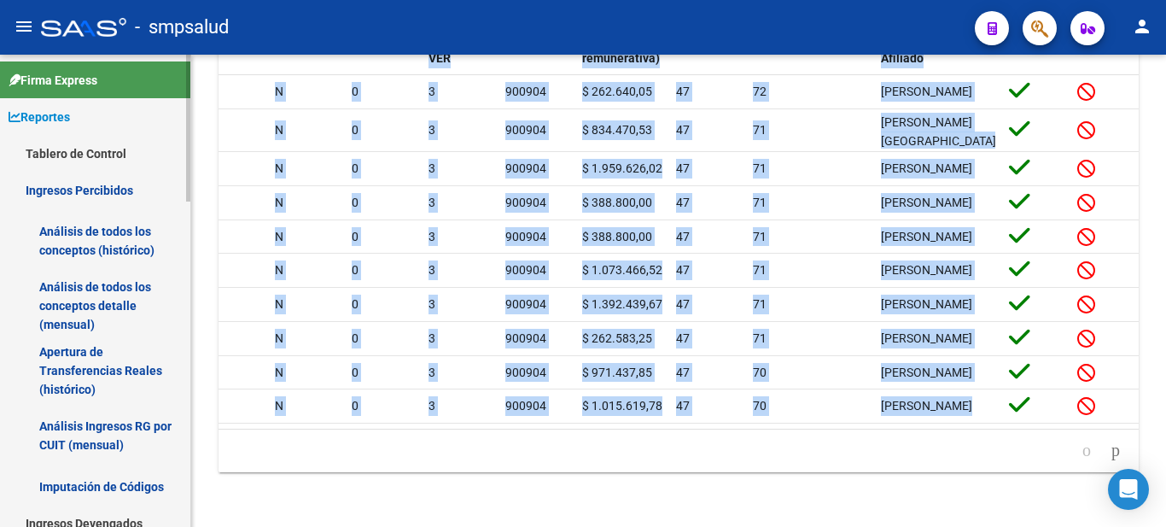
click at [45, 115] on span "Reportes" at bounding box center [39, 117] width 61 height 19
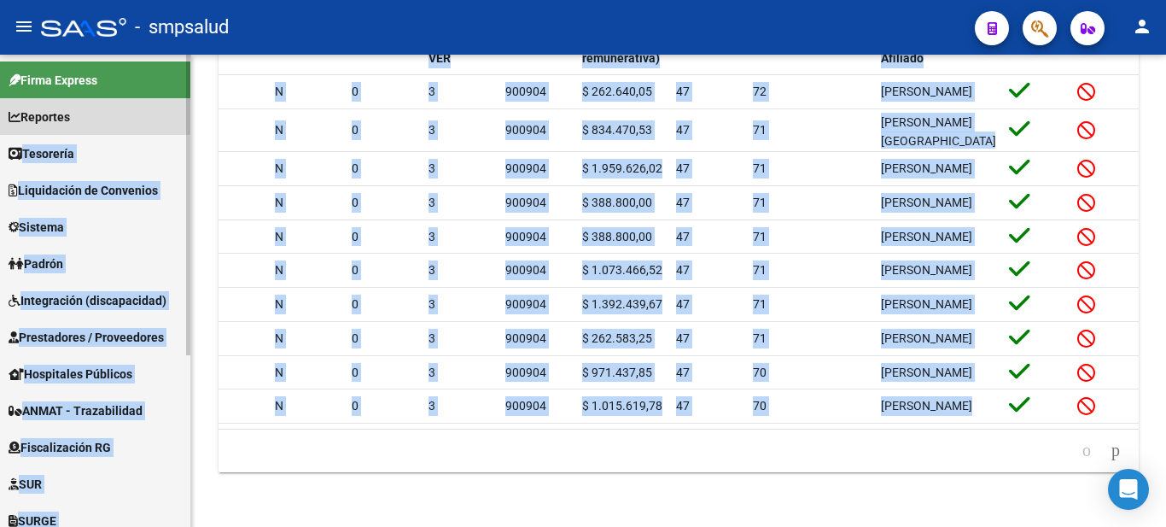
click at [45, 115] on span "Reportes" at bounding box center [39, 117] width 61 height 19
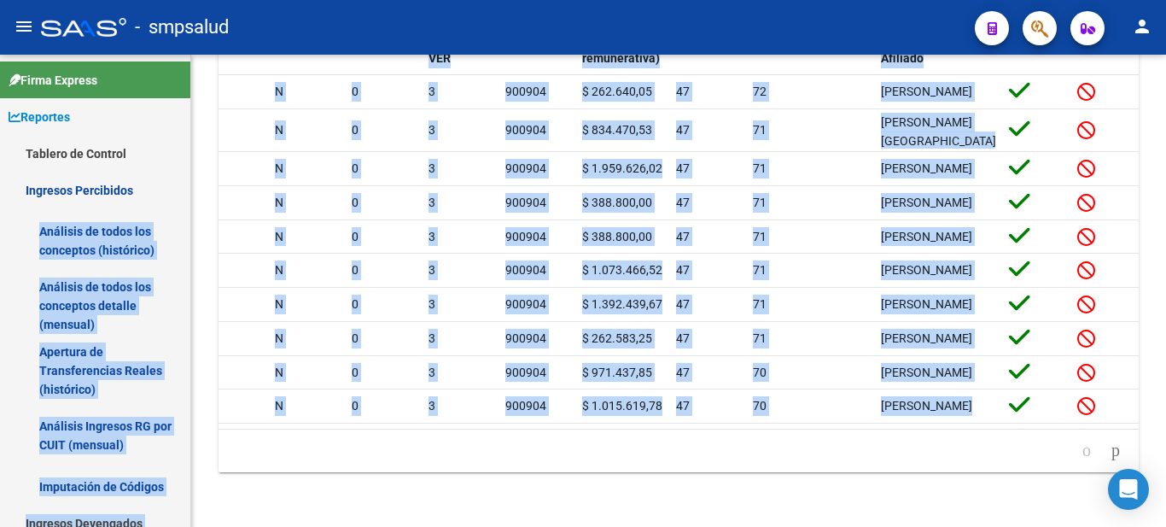
drag, startPoint x: 192, startPoint y: 143, endPoint x: 190, endPoint y: 197, distance: 53.8
click at [190, 197] on mat-sidenav-container "Firma Express Reportes Tablero de Control Ingresos Percibidos Análisis de todos…" at bounding box center [583, 291] width 1166 height 472
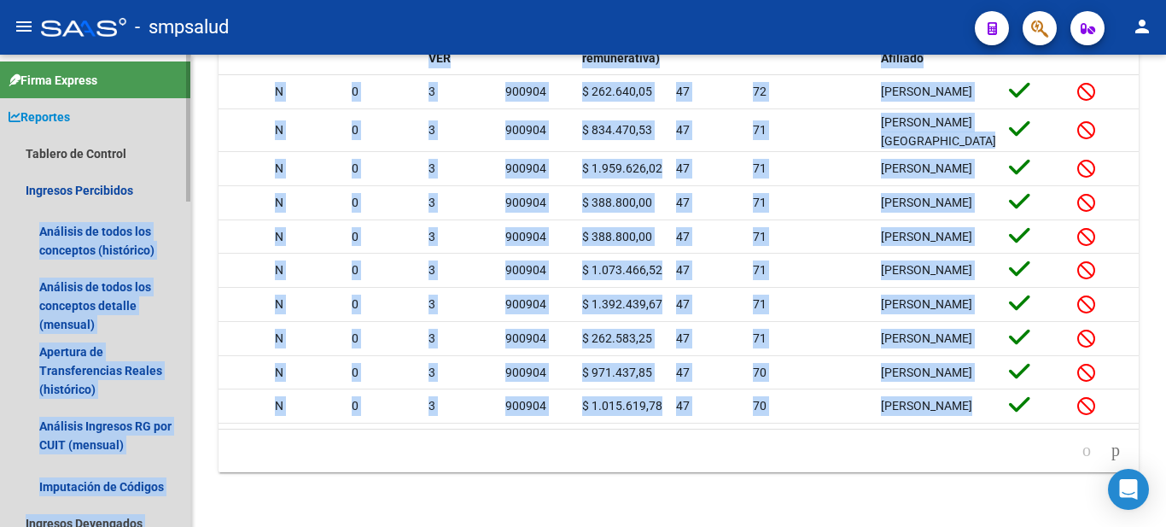
click at [143, 106] on link "Reportes" at bounding box center [95, 116] width 190 height 37
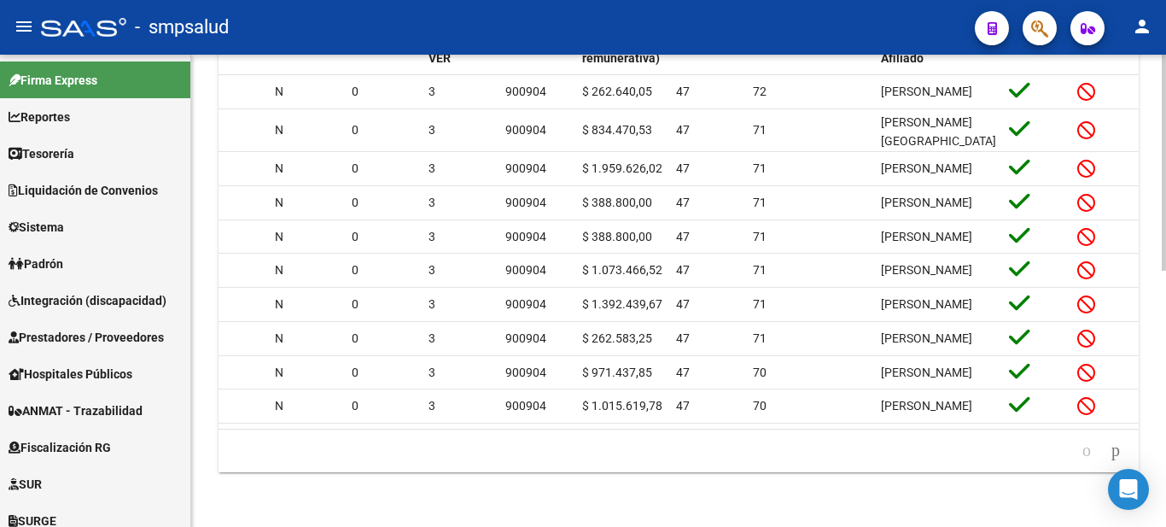
click at [590, 499] on div "Instructivo ARCA Lectura DDJJ / Nominas - Diseño archivo DDJJ / Nominas Ir al i…" at bounding box center [678, 53] width 975 height 948
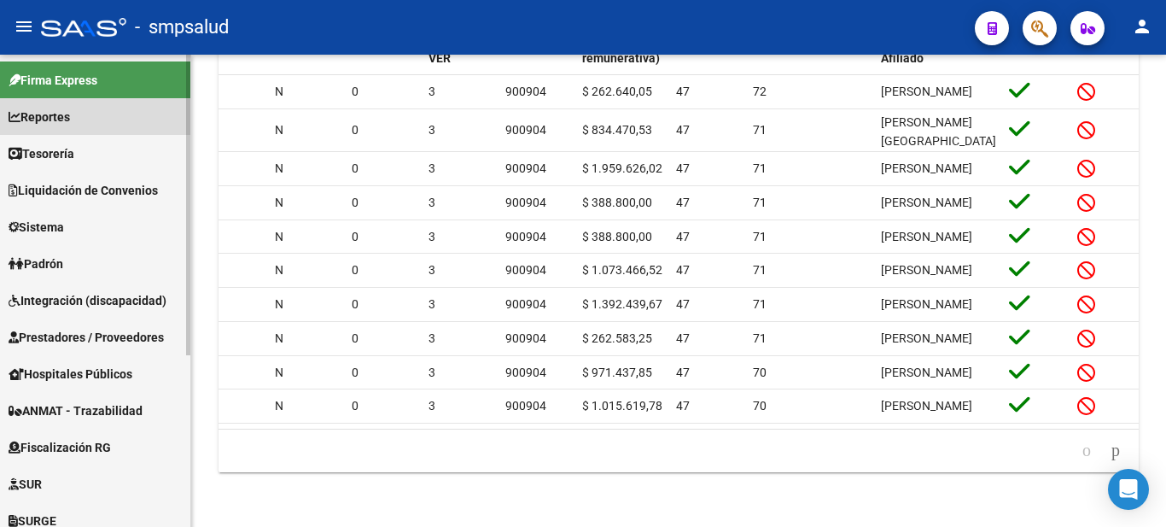
click at [68, 111] on span "Reportes" at bounding box center [39, 117] width 61 height 19
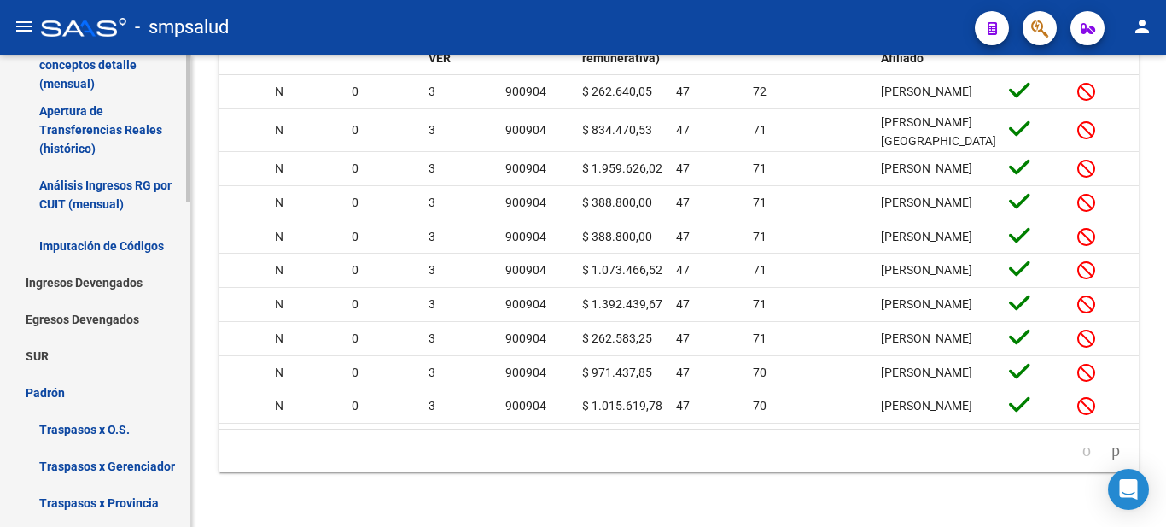
scroll to position [244, 0]
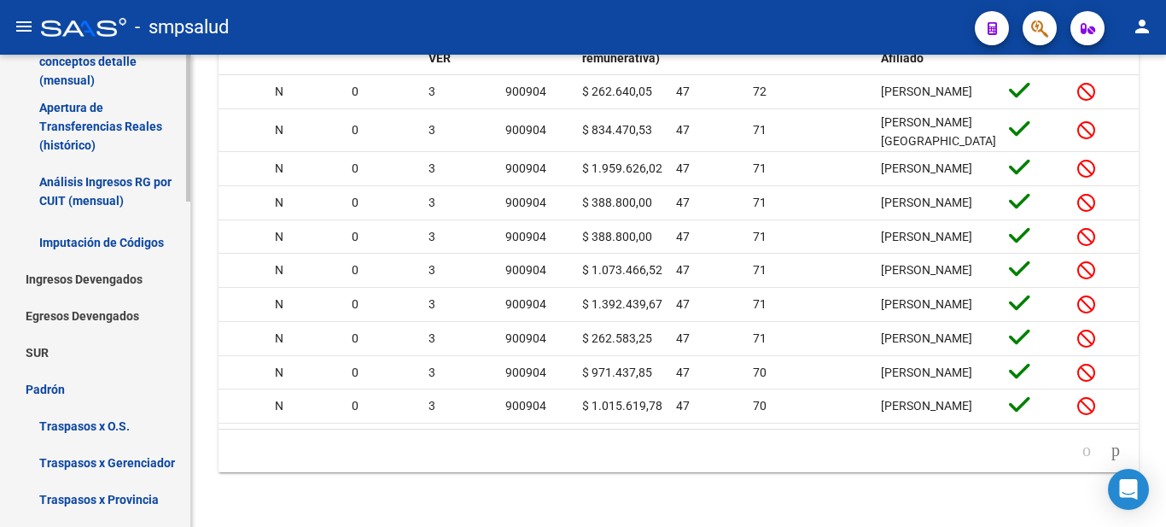
click at [190, 191] on mat-sidenav "Firma Express Reportes Tablero de Control Ingresos Percibidos Análisis de todos…" at bounding box center [95, 291] width 191 height 472
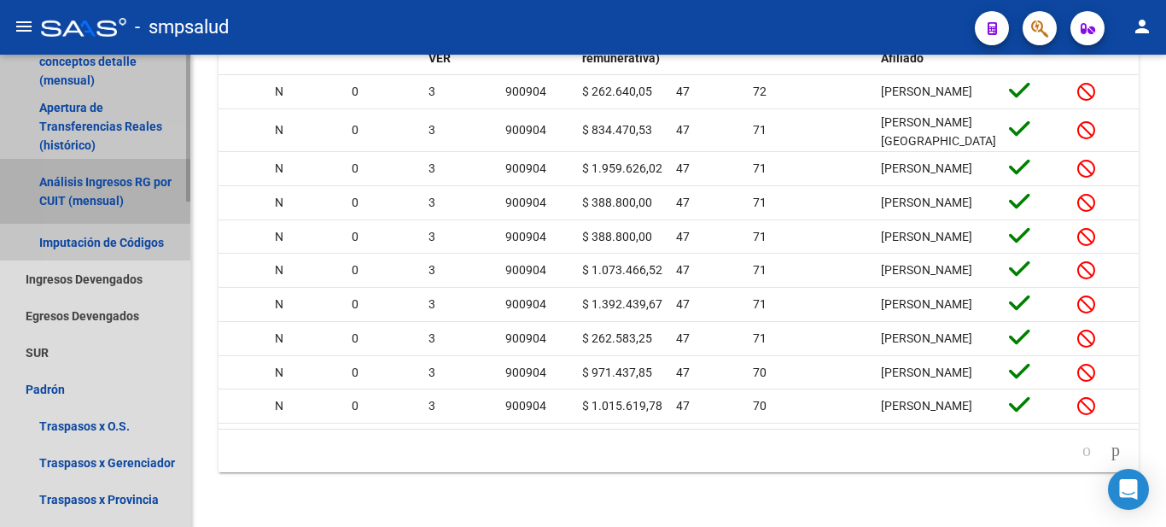
click at [102, 184] on link "Análisis Ingresos RG por CUIT (mensual)" at bounding box center [95, 191] width 190 height 65
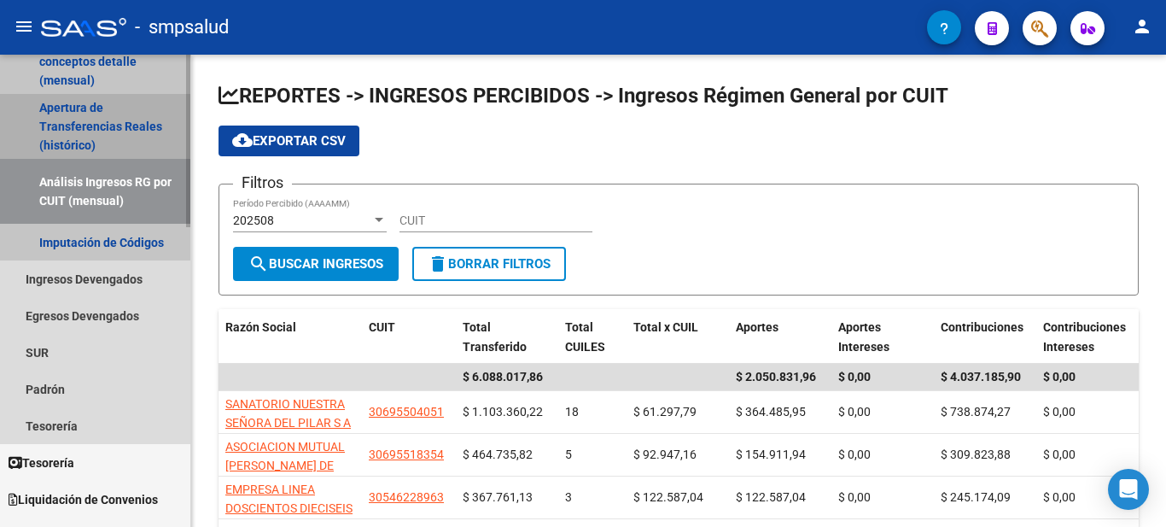
click at [90, 119] on link "Apertura de Transferencias Reales (histórico)" at bounding box center [95, 126] width 190 height 65
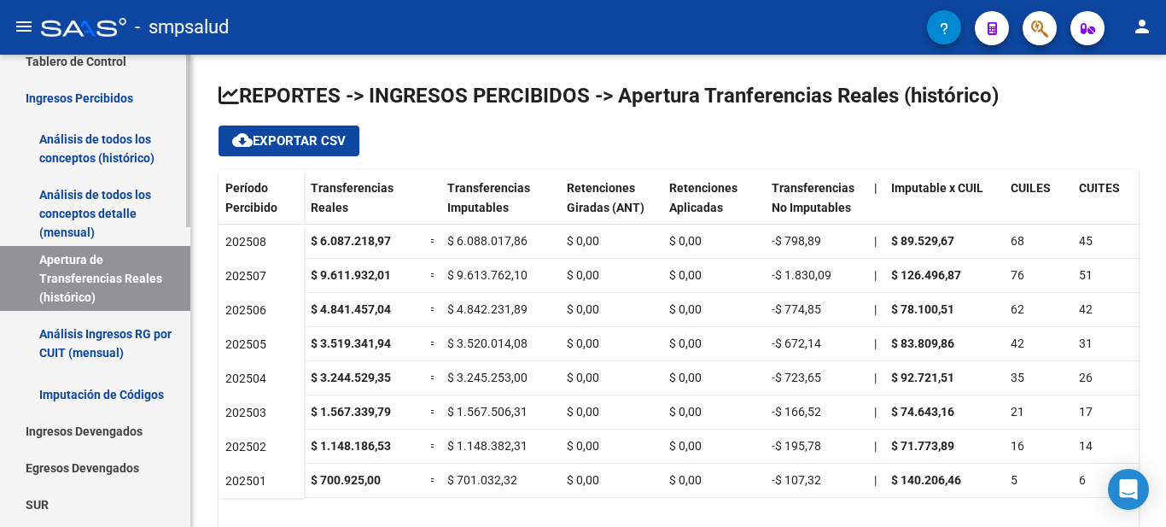
click at [209, 186] on mat-sidenav-container "Firma Express Reportes Tablero de Control Ingresos Percibidos Análisis de todos…" at bounding box center [583, 291] width 1166 height 472
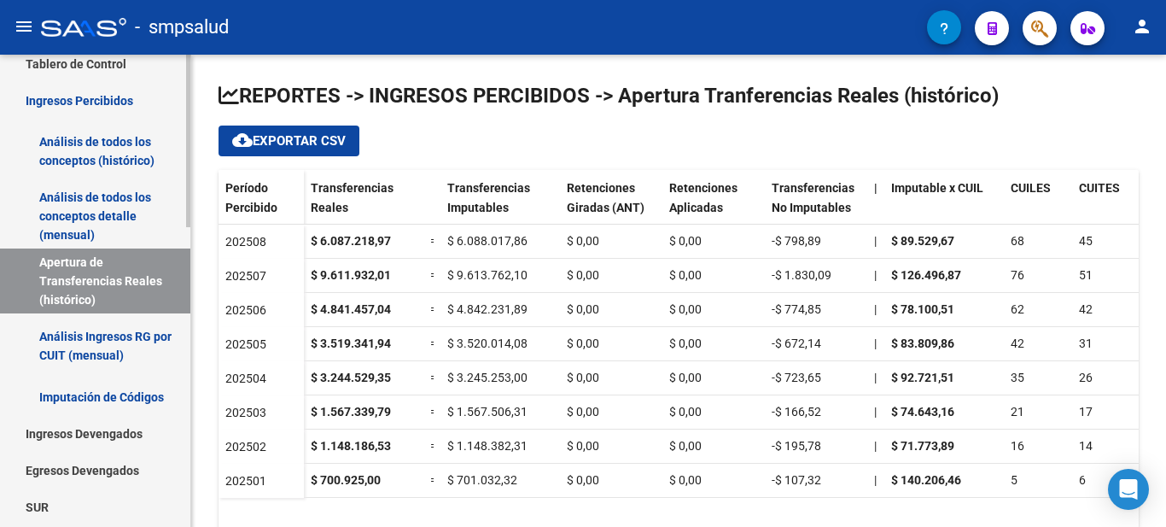
click at [96, 208] on link "Análisis de todos los conceptos detalle (mensual)" at bounding box center [95, 216] width 190 height 65
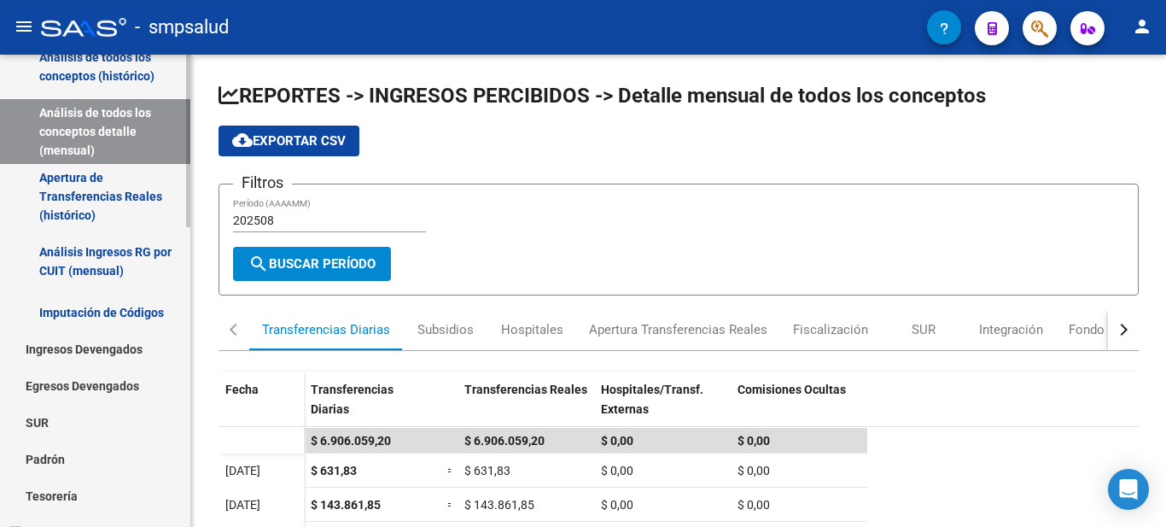
scroll to position [200, 0]
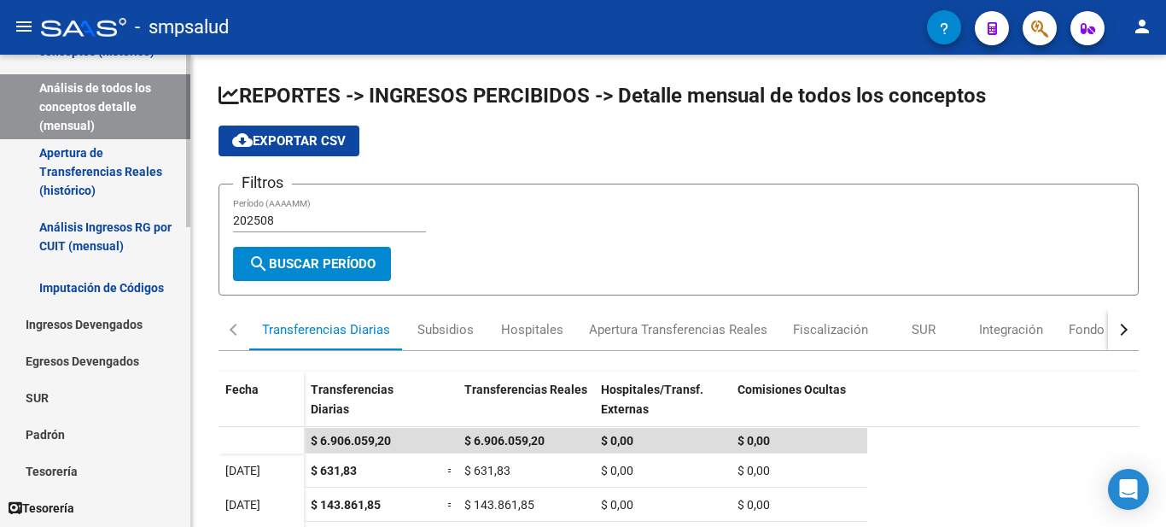
click at [190, 186] on div at bounding box center [188, 213] width 4 height 172
click at [105, 320] on link "Ingresos Devengados" at bounding box center [95, 323] width 190 height 37
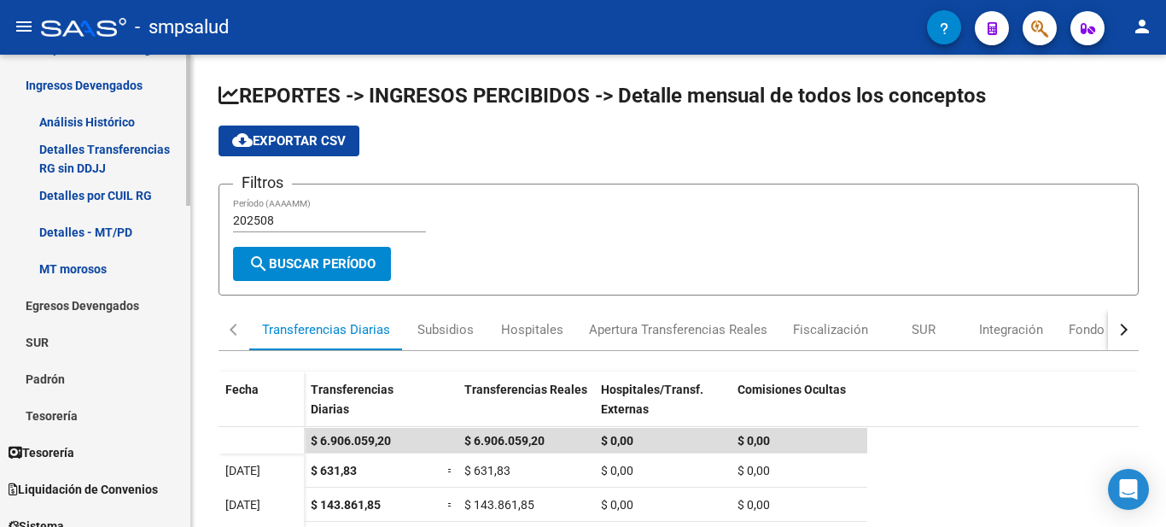
scroll to position [441, 0]
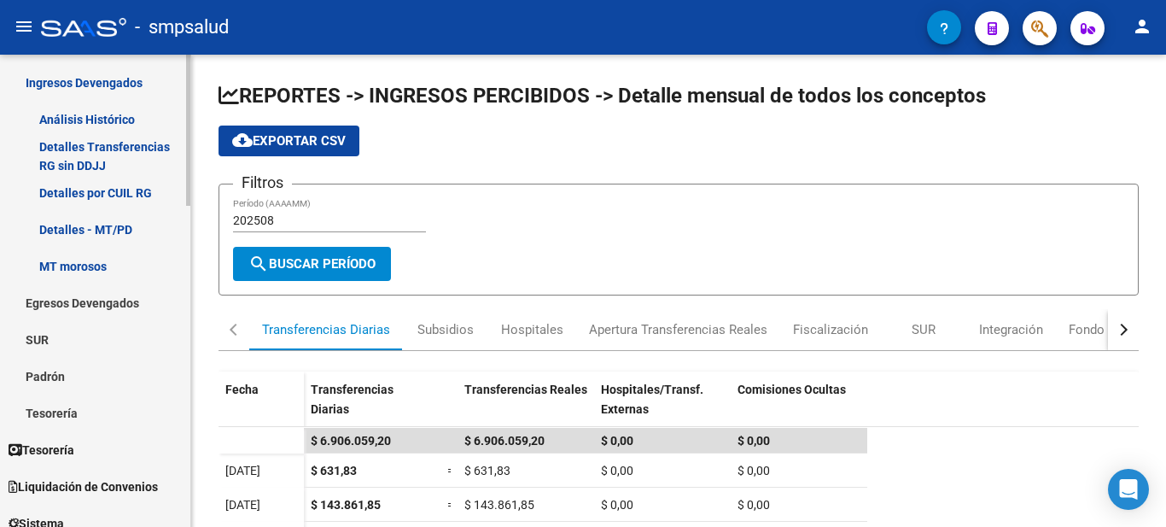
click at [185, 292] on div "Firma Express Reportes Tablero de Control Ingresos Percibidos Análisis de todos…" at bounding box center [97, 353] width 195 height 1478
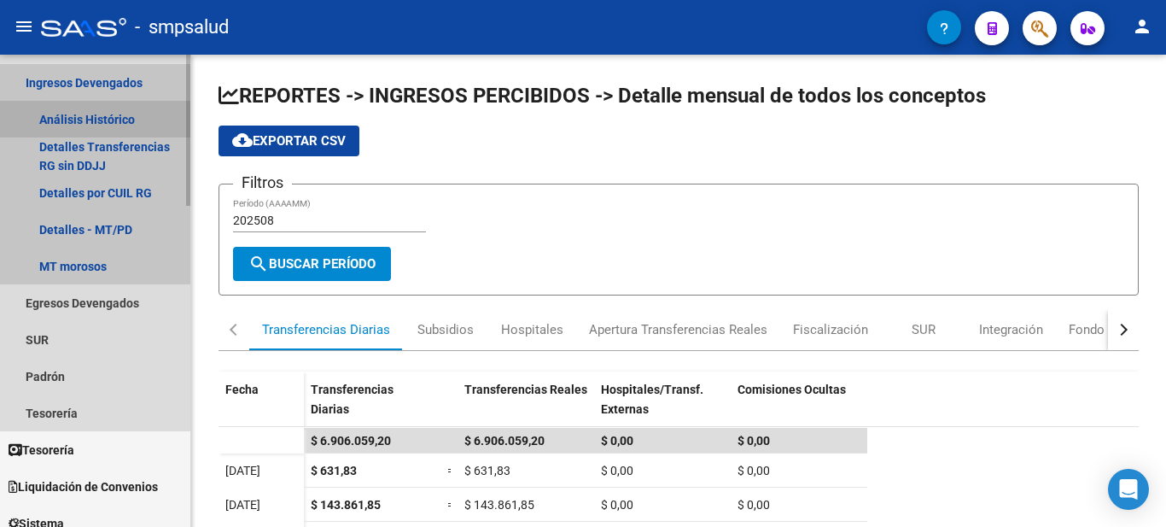
click at [76, 115] on link "Análisis Histórico" at bounding box center [95, 119] width 190 height 37
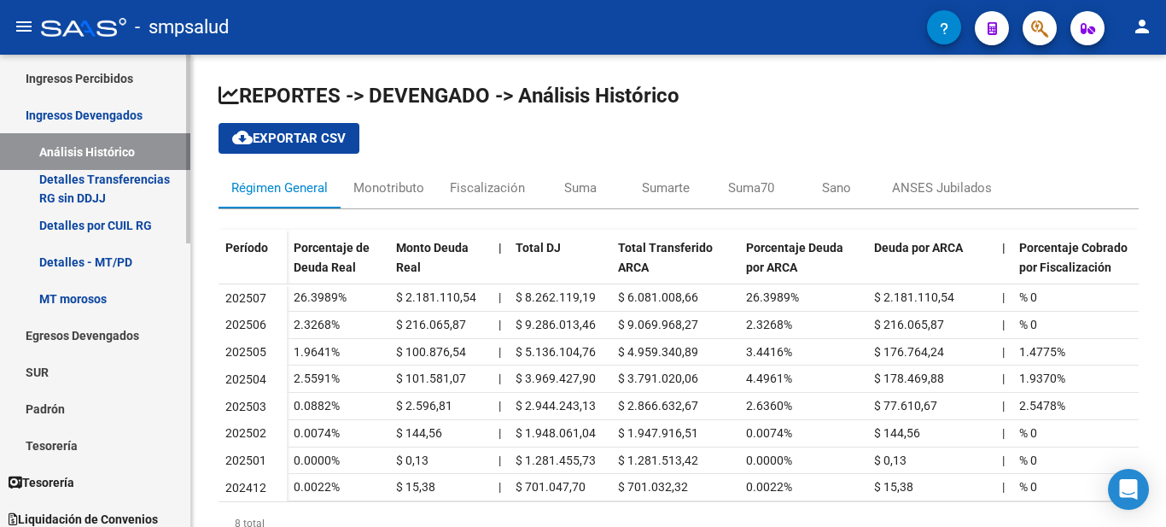
scroll to position [109, 0]
click at [250, 166] on mat-sidenav-container "Firma Express Reportes Tablero de Control Ingresos Percibidos Análisis de todos…" at bounding box center [583, 291] width 1166 height 472
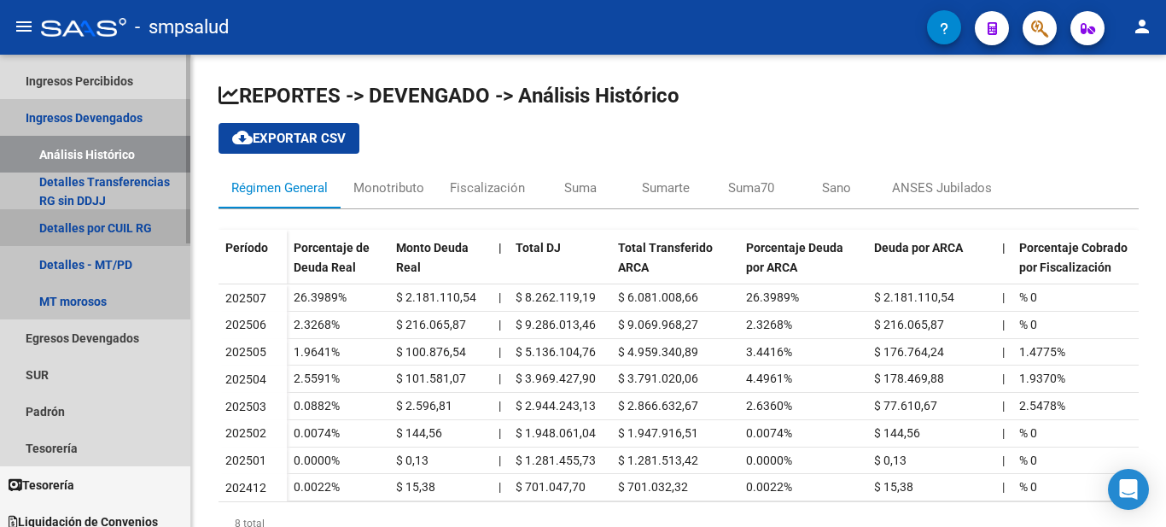
click at [79, 223] on link "Detalles por CUIL RG" at bounding box center [95, 227] width 190 height 37
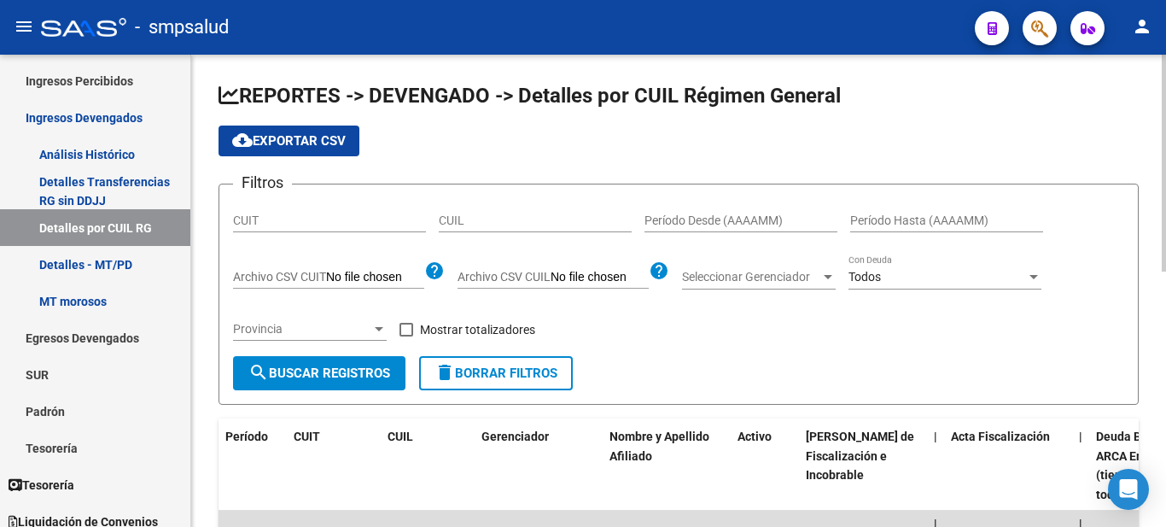
click at [1165, 148] on div at bounding box center [1164, 163] width 4 height 217
click at [291, 138] on span "cloud_download Exportar CSV" at bounding box center [289, 140] width 114 height 15
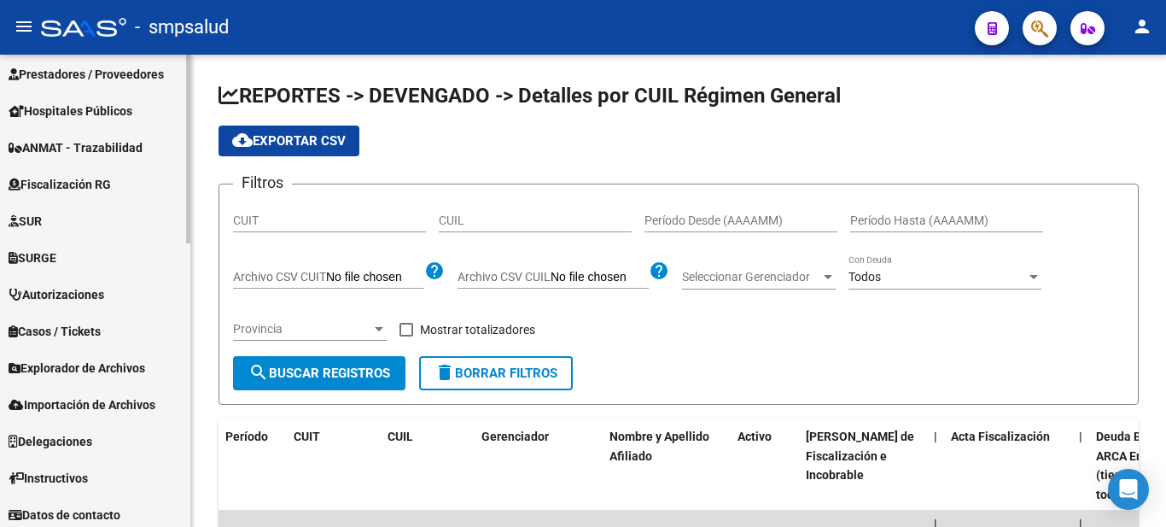
scroll to position [709, 0]
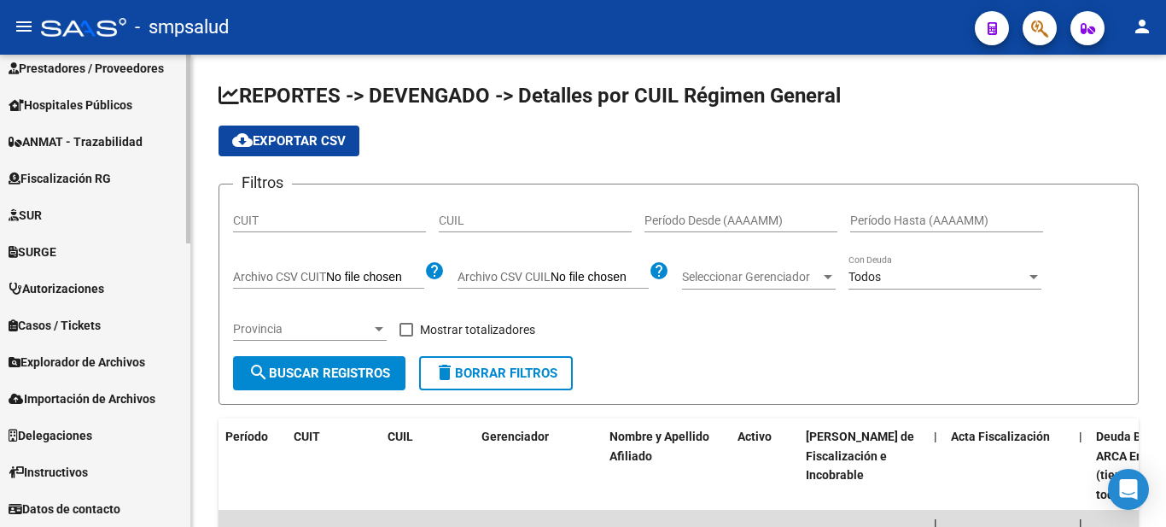
click at [189, 491] on div at bounding box center [188, 432] width 4 height 189
click at [84, 169] on span "Fiscalización RG" at bounding box center [60, 178] width 102 height 19
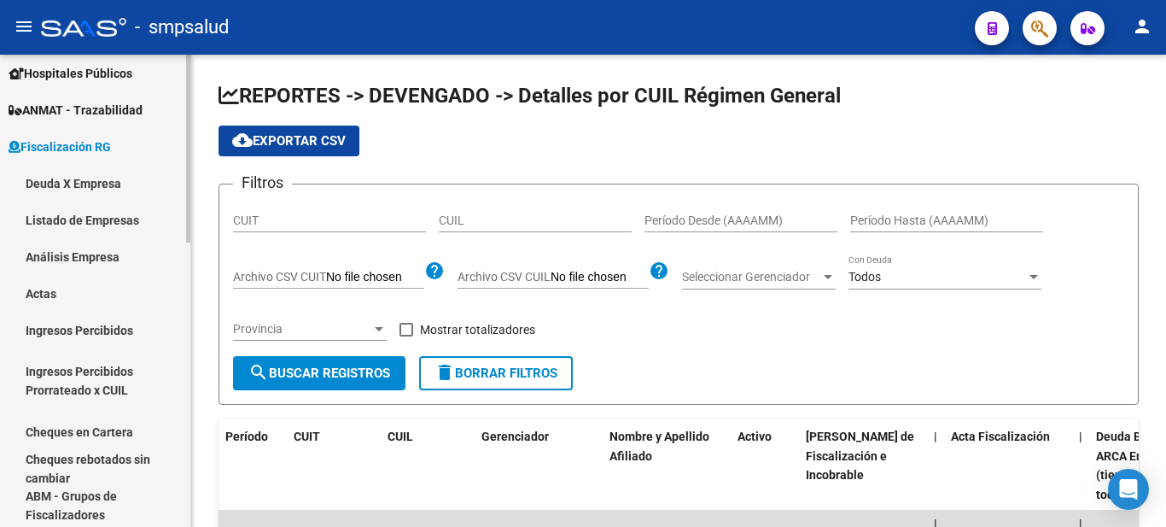
scroll to position [269, 0]
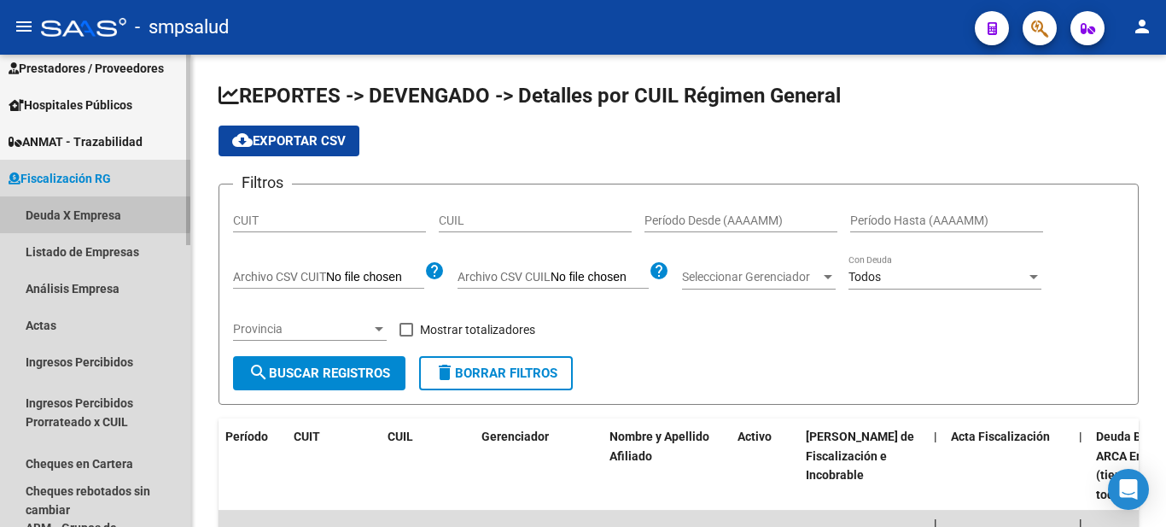
click at [39, 213] on link "Deuda X Empresa" at bounding box center [95, 214] width 190 height 37
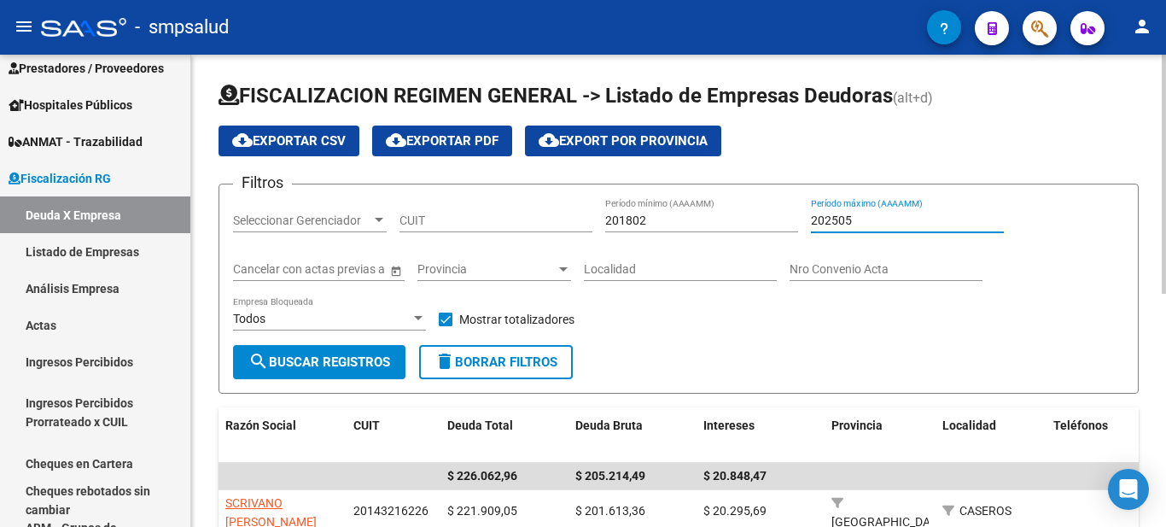
click at [855, 218] on input "202505" at bounding box center [907, 220] width 193 height 15
type input "202506"
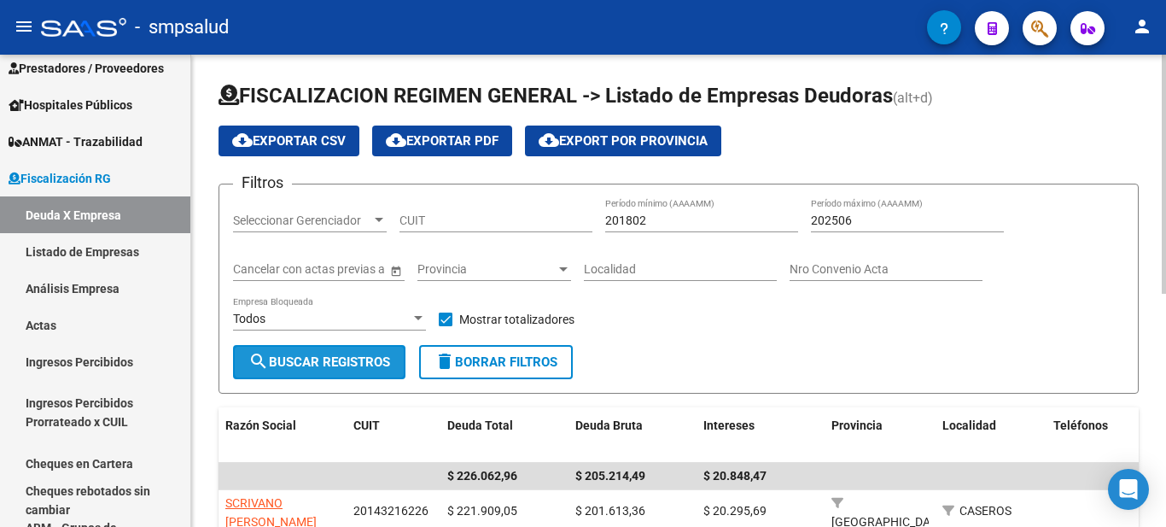
click at [385, 353] on button "search Buscar Registros" at bounding box center [319, 362] width 172 height 34
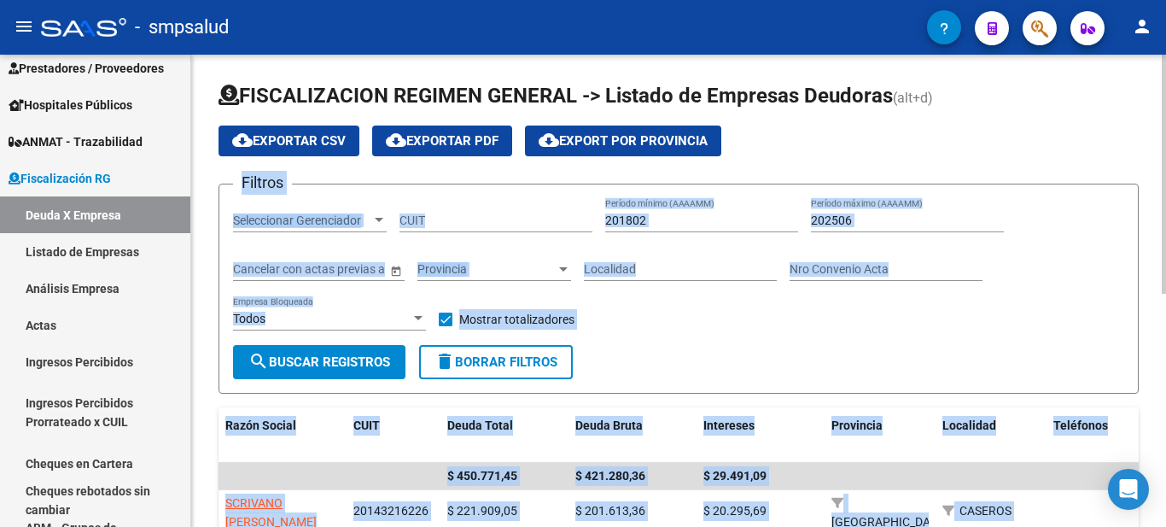
drag, startPoint x: 1160, startPoint y: 99, endPoint x: 1165, endPoint y: 217, distance: 117.9
click at [1165, 217] on div "FISCALIZACION REGIMEN GENERAL -> Listado de Empresas Deudoras (alt+d) cloud_dow…" at bounding box center [680, 514] width 979 height 919
click at [954, 107] on h1 "FISCALIZACION REGIMEN GENERAL -> Listado de Empresas Deudoras (alt+d)" at bounding box center [679, 97] width 920 height 30
click at [1133, 191] on form "Filtros Seleccionar Gerenciador Seleccionar Gerenciador CUIT 201802 Período mín…" at bounding box center [679, 289] width 920 height 210
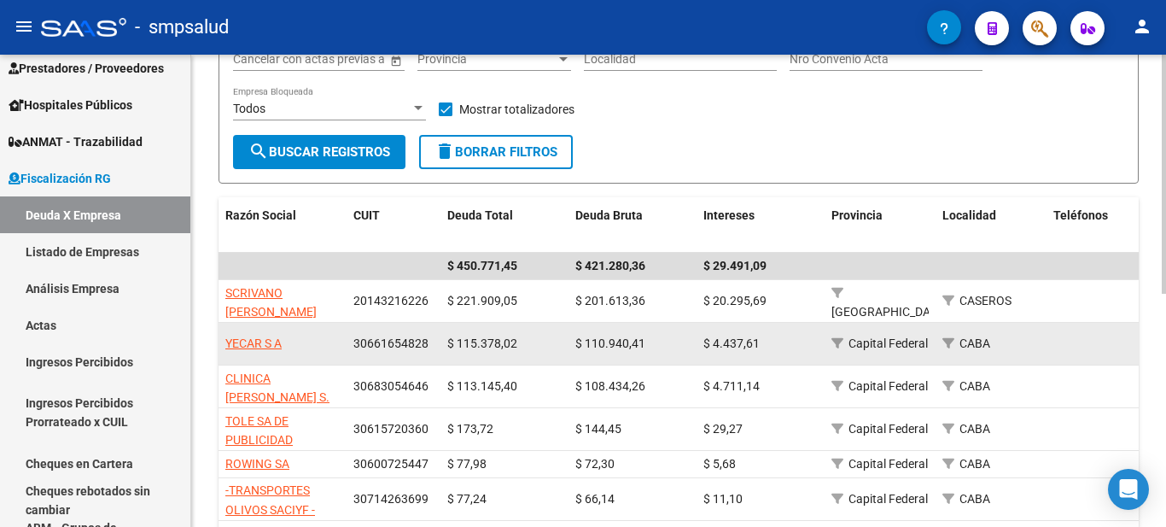
scroll to position [256, 0]
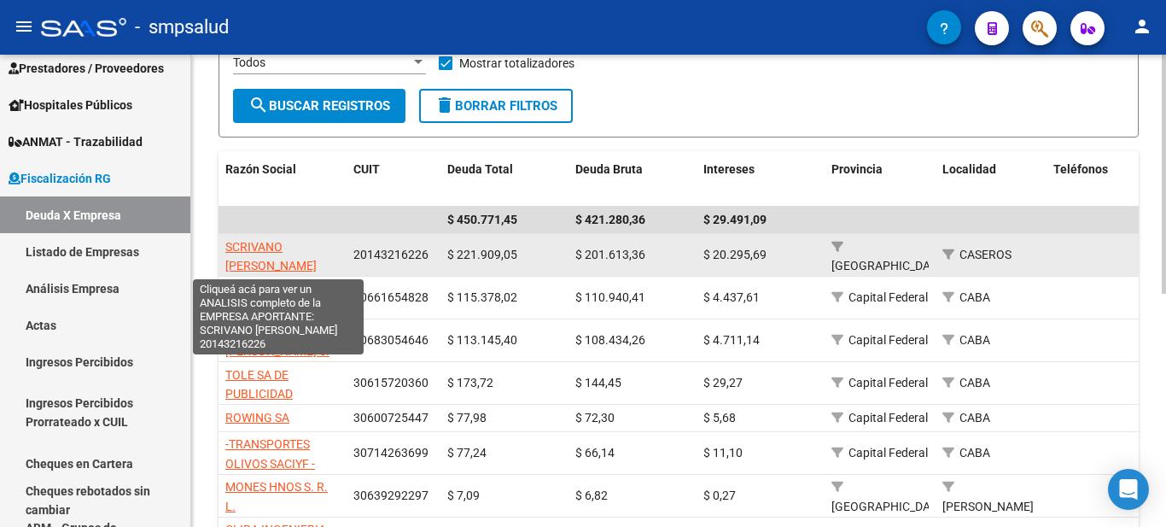
click at [249, 240] on span "SCRIVANO [PERSON_NAME]" at bounding box center [270, 256] width 91 height 33
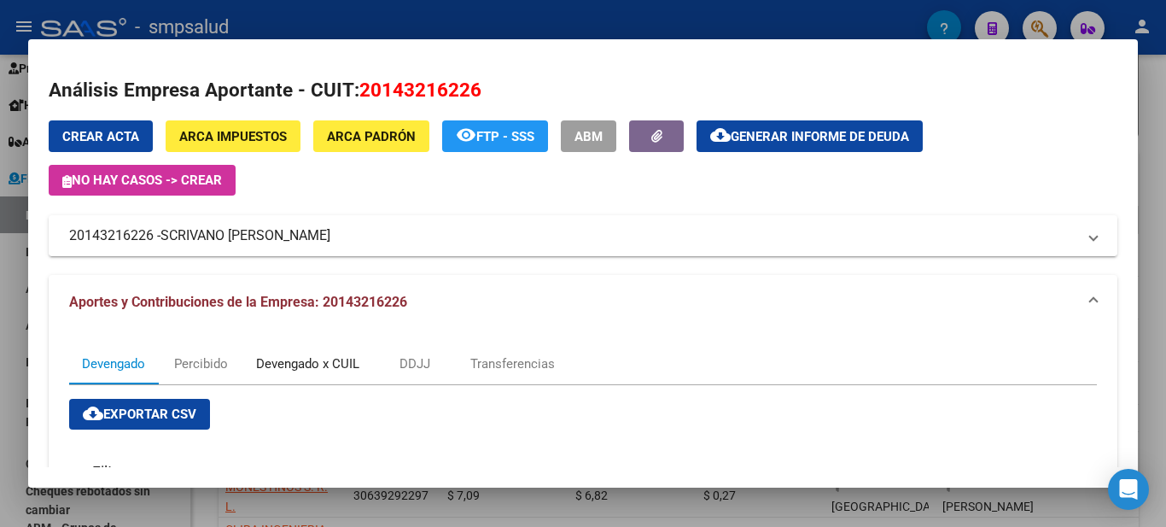
click at [312, 353] on div "Devengado x CUIL" at bounding box center [307, 363] width 129 height 41
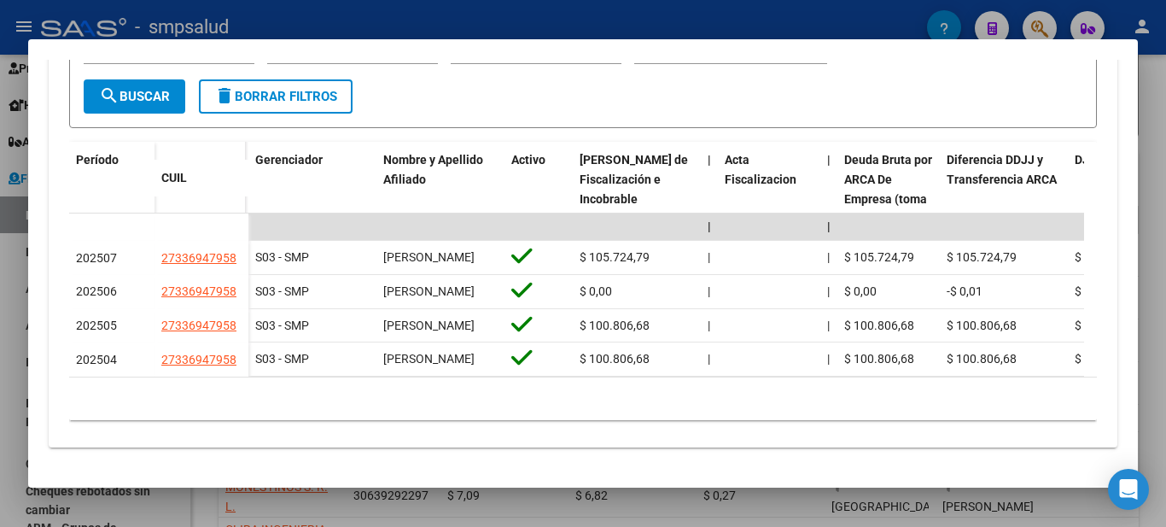
scroll to position [494, 0]
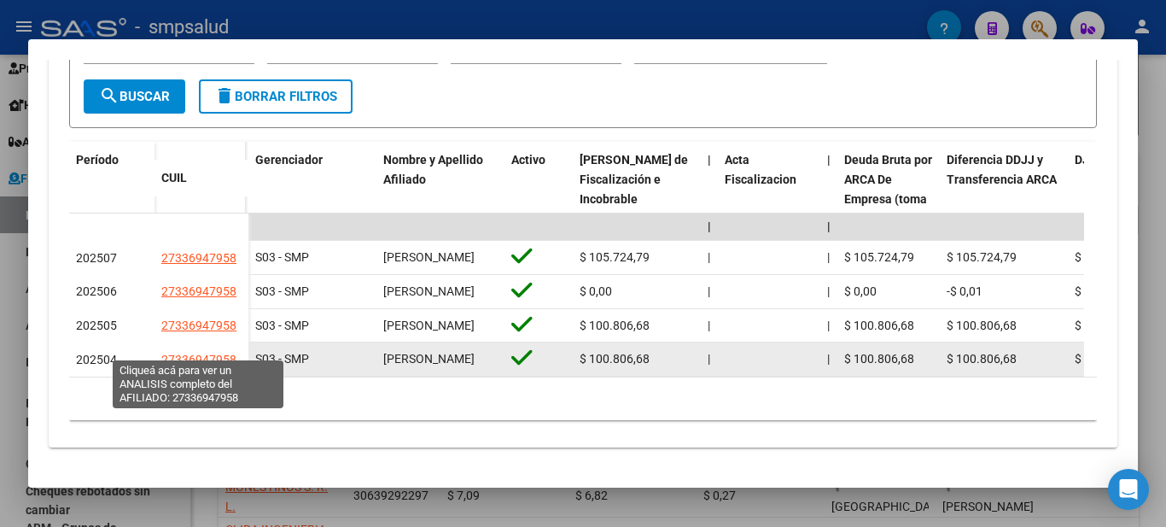
click at [188, 353] on span "27336947958" at bounding box center [198, 360] width 75 height 14
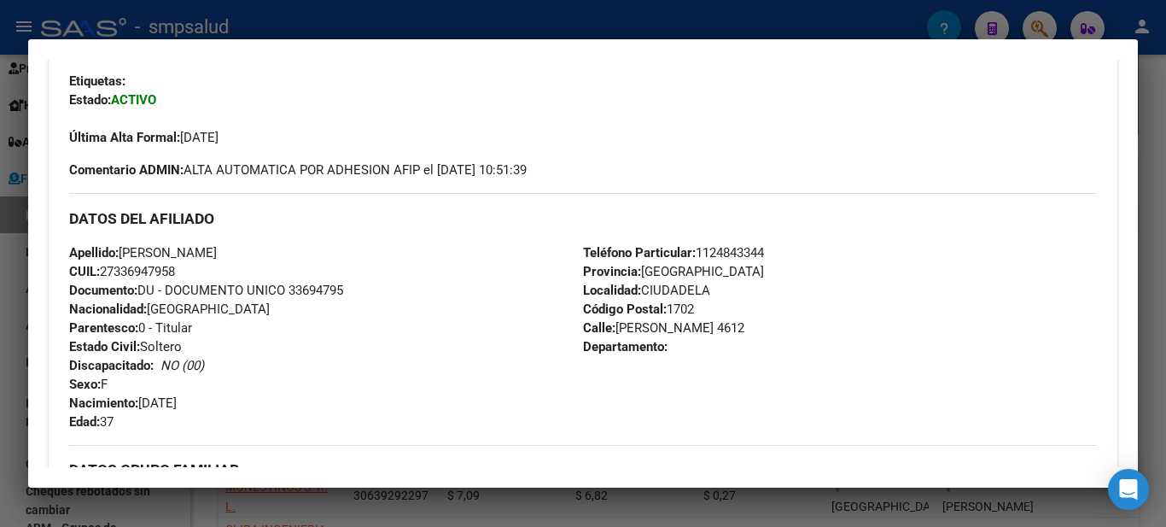
scroll to position [411, 0]
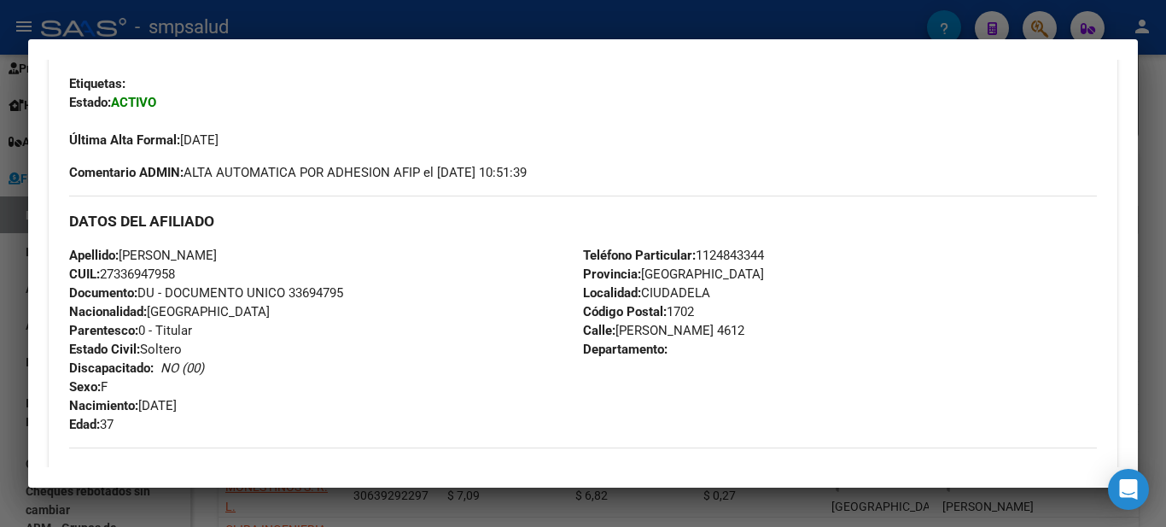
click at [695, 20] on div at bounding box center [583, 263] width 1166 height 527
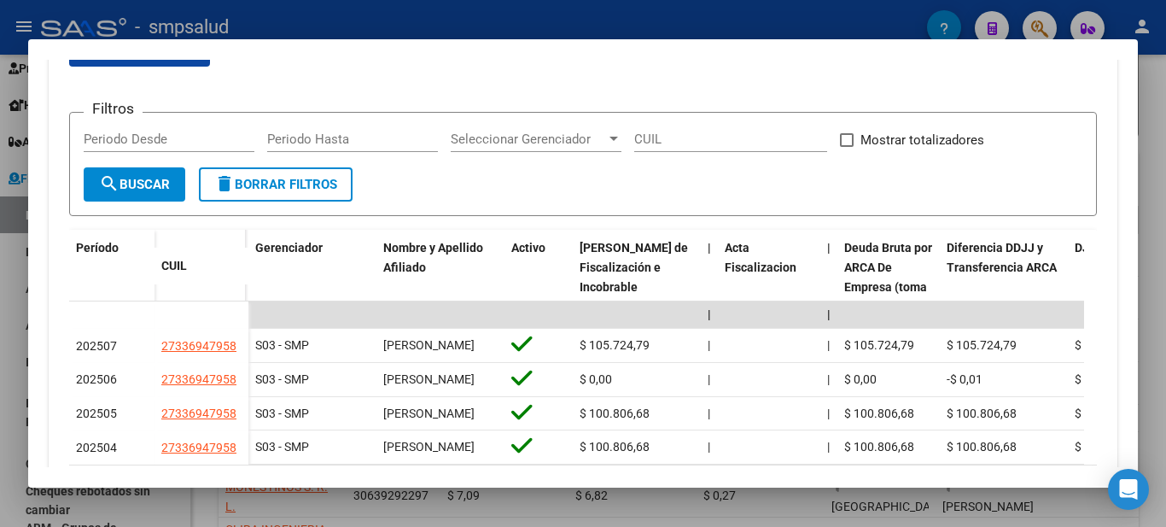
scroll to position [499, 0]
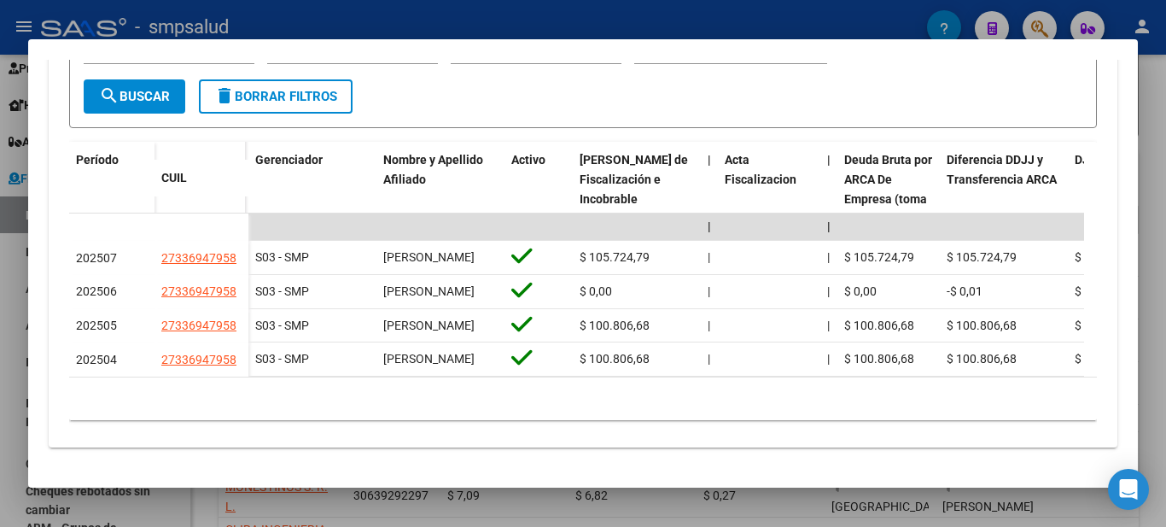
click at [354, 15] on div at bounding box center [583, 263] width 1166 height 527
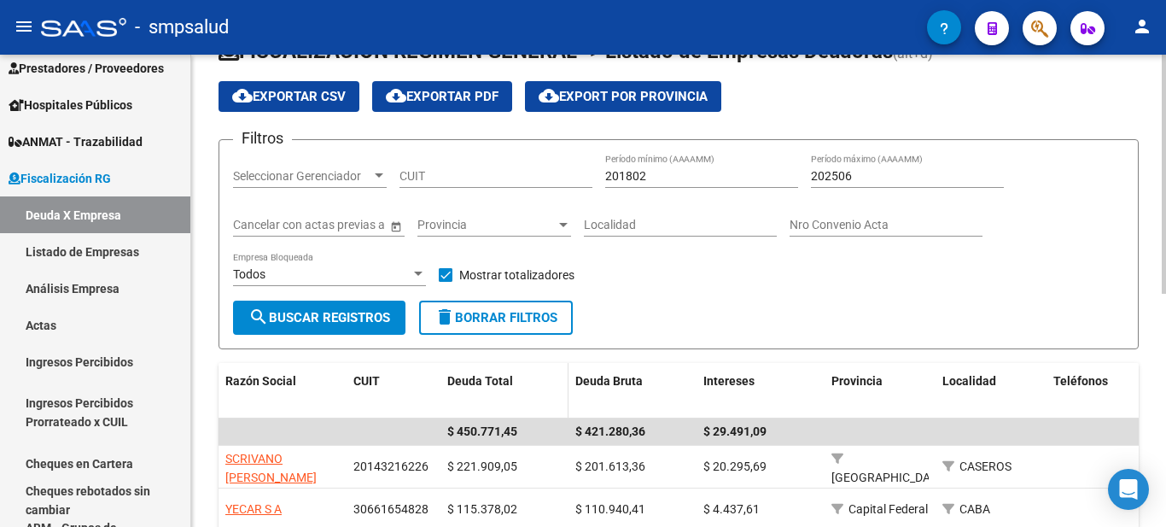
scroll to position [85, 0]
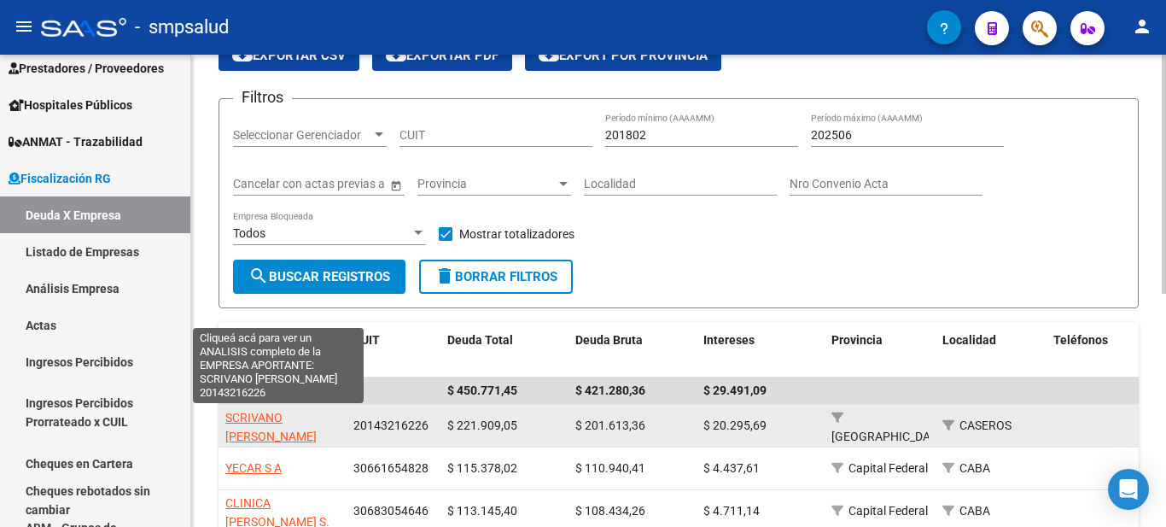
click at [262, 416] on span "SCRIVANO [PERSON_NAME]" at bounding box center [270, 427] width 91 height 33
type textarea "20143216226"
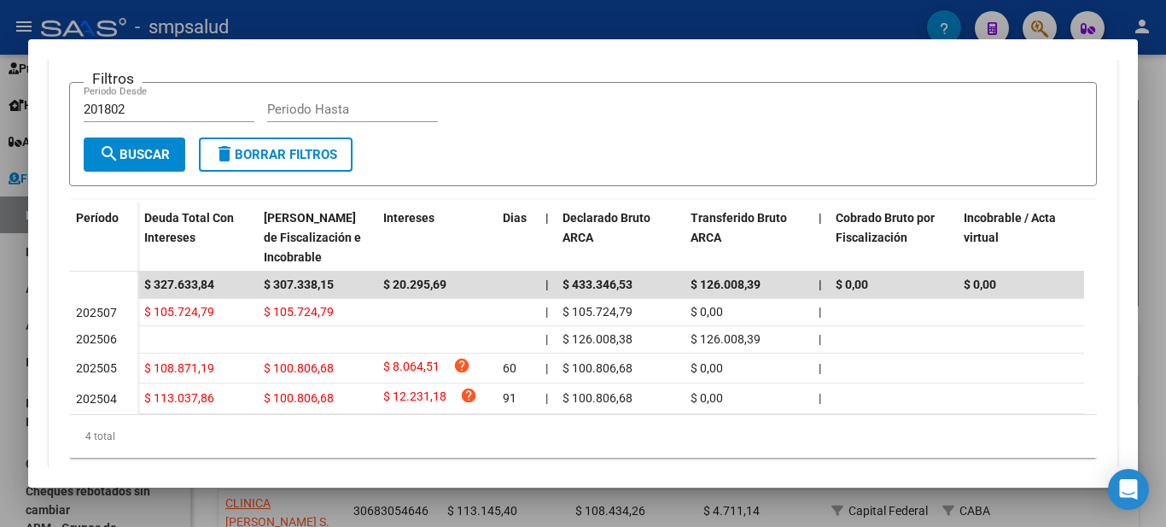
scroll to position [445, 0]
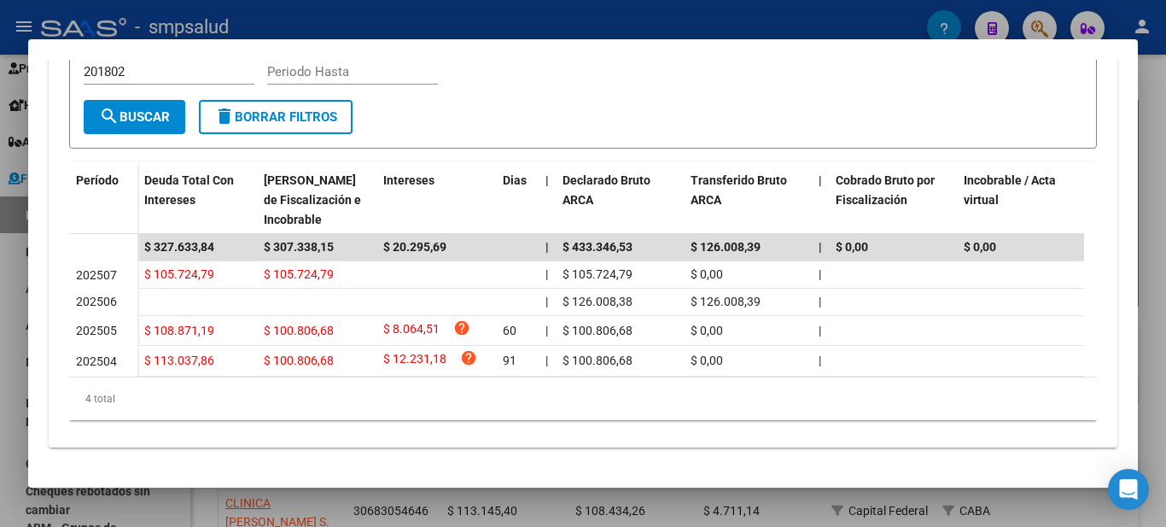
click at [406, 19] on div at bounding box center [583, 263] width 1166 height 527
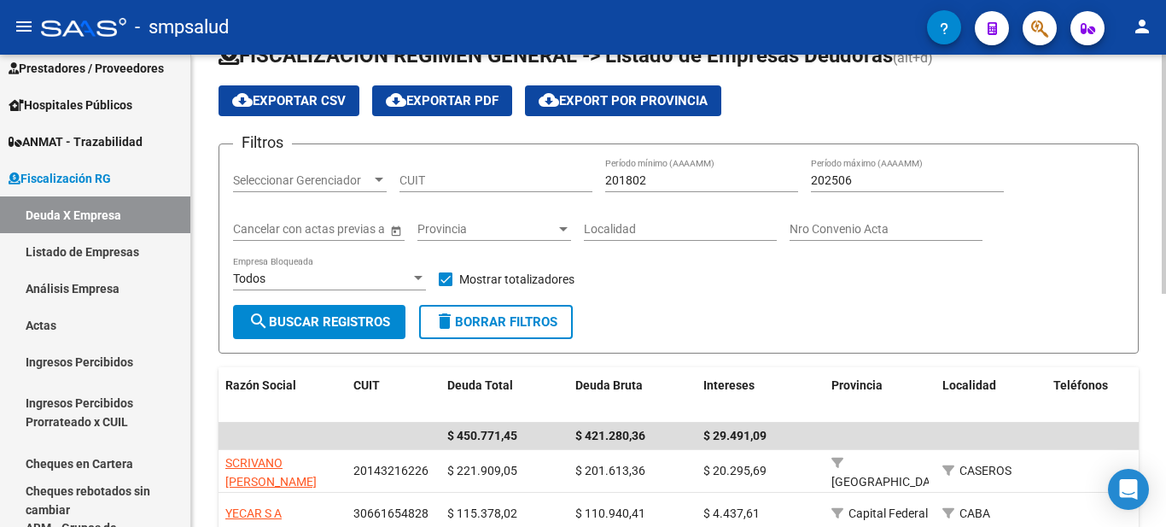
scroll to position [0, 0]
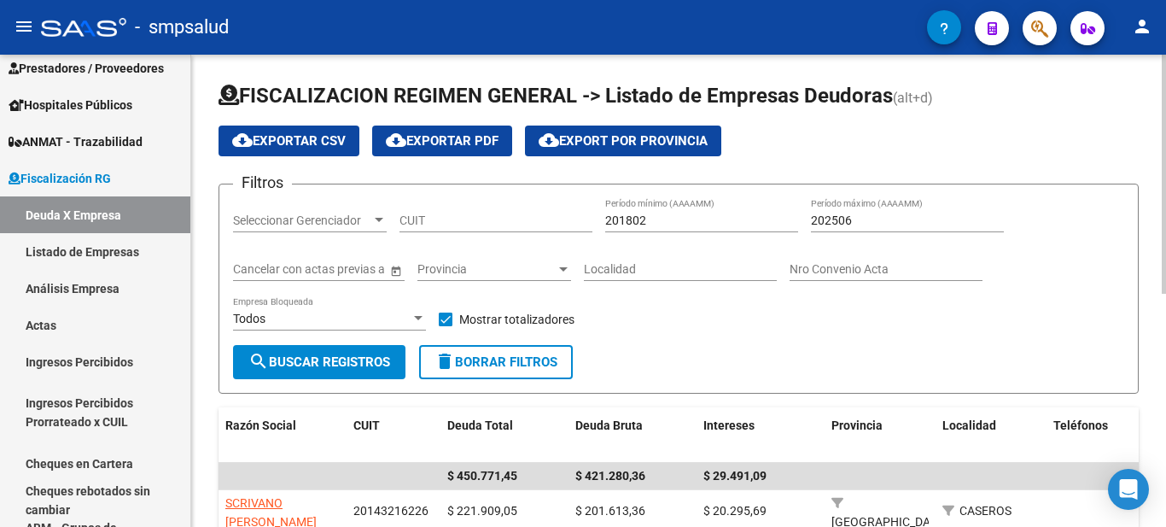
click at [1162, 63] on div at bounding box center [1164, 174] width 4 height 239
